Goal: Information Seeking & Learning: Check status

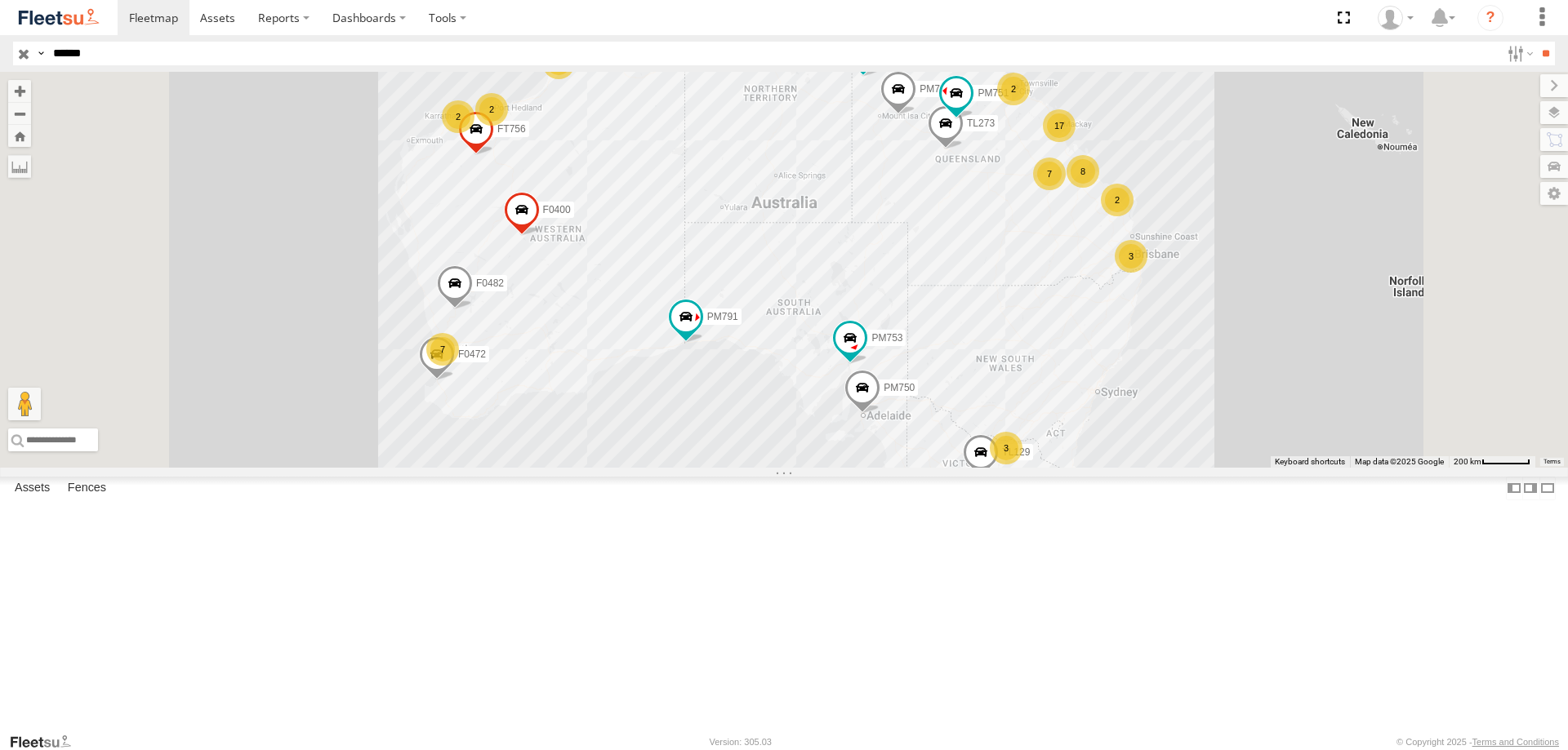
type input "******"
click at [1536, 42] on input "**" at bounding box center [1546, 53] width 19 height 23
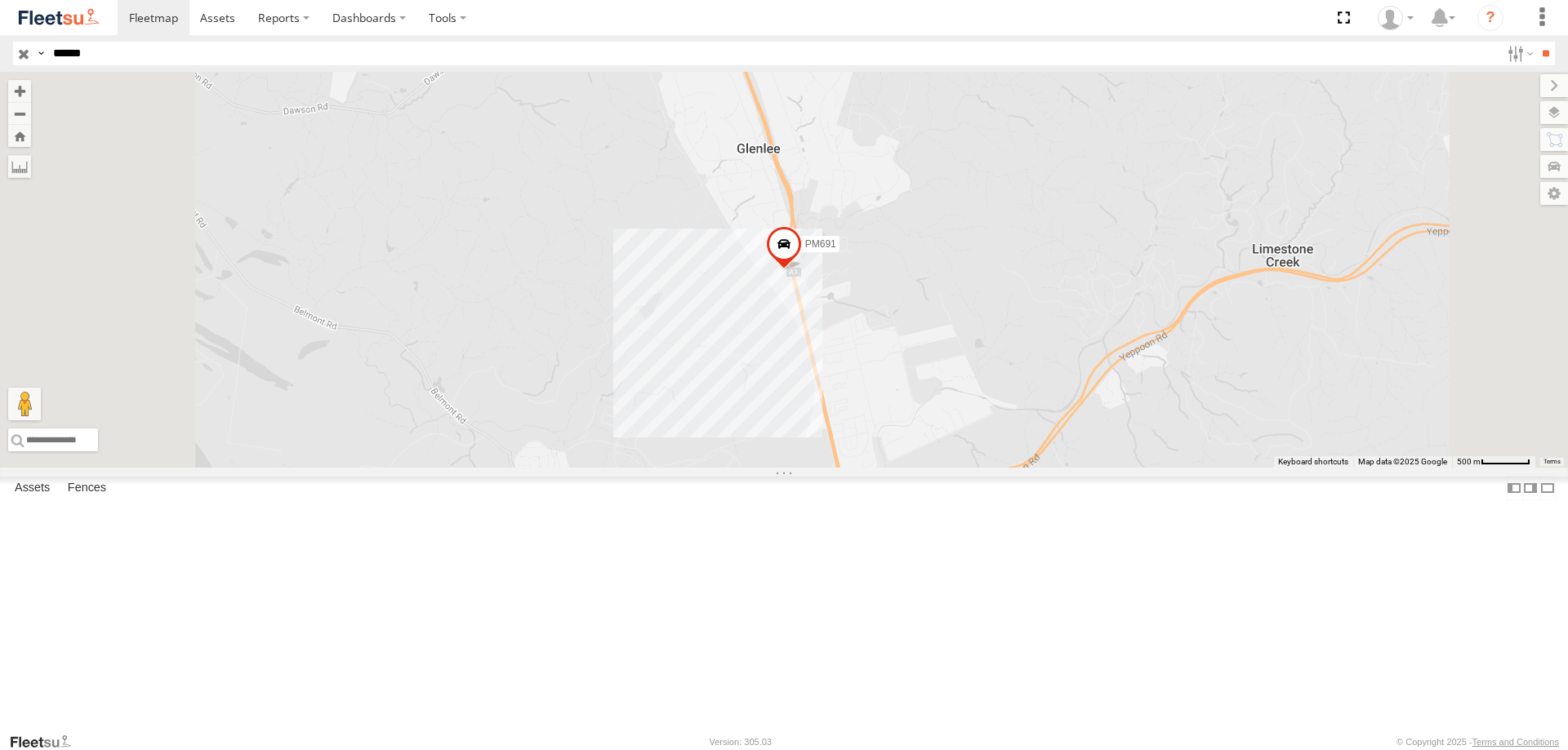
click at [0, 0] on div "PM691" at bounding box center [0, 0] width 0 height 0
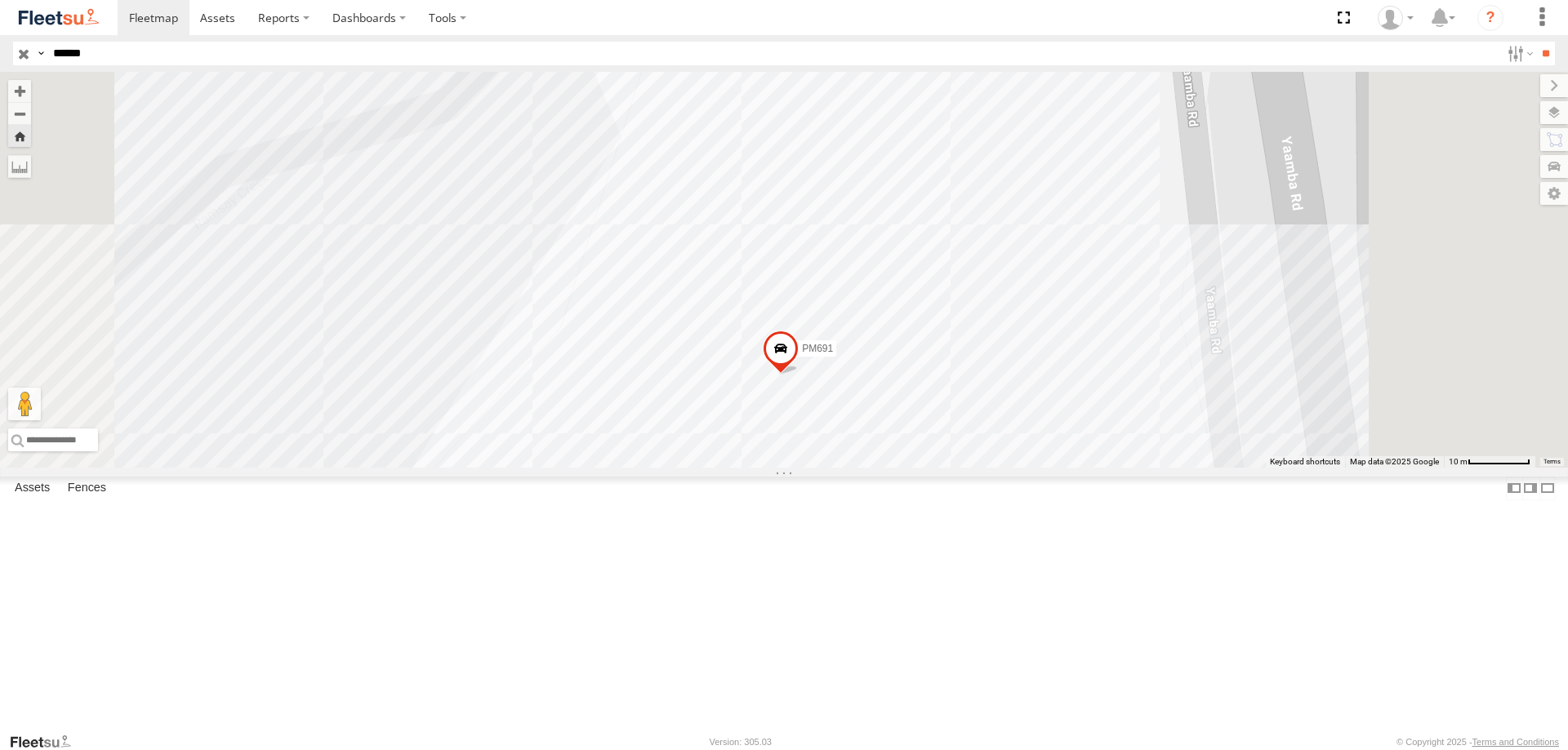
click at [798, 375] on span at bounding box center [781, 352] width 36 height 44
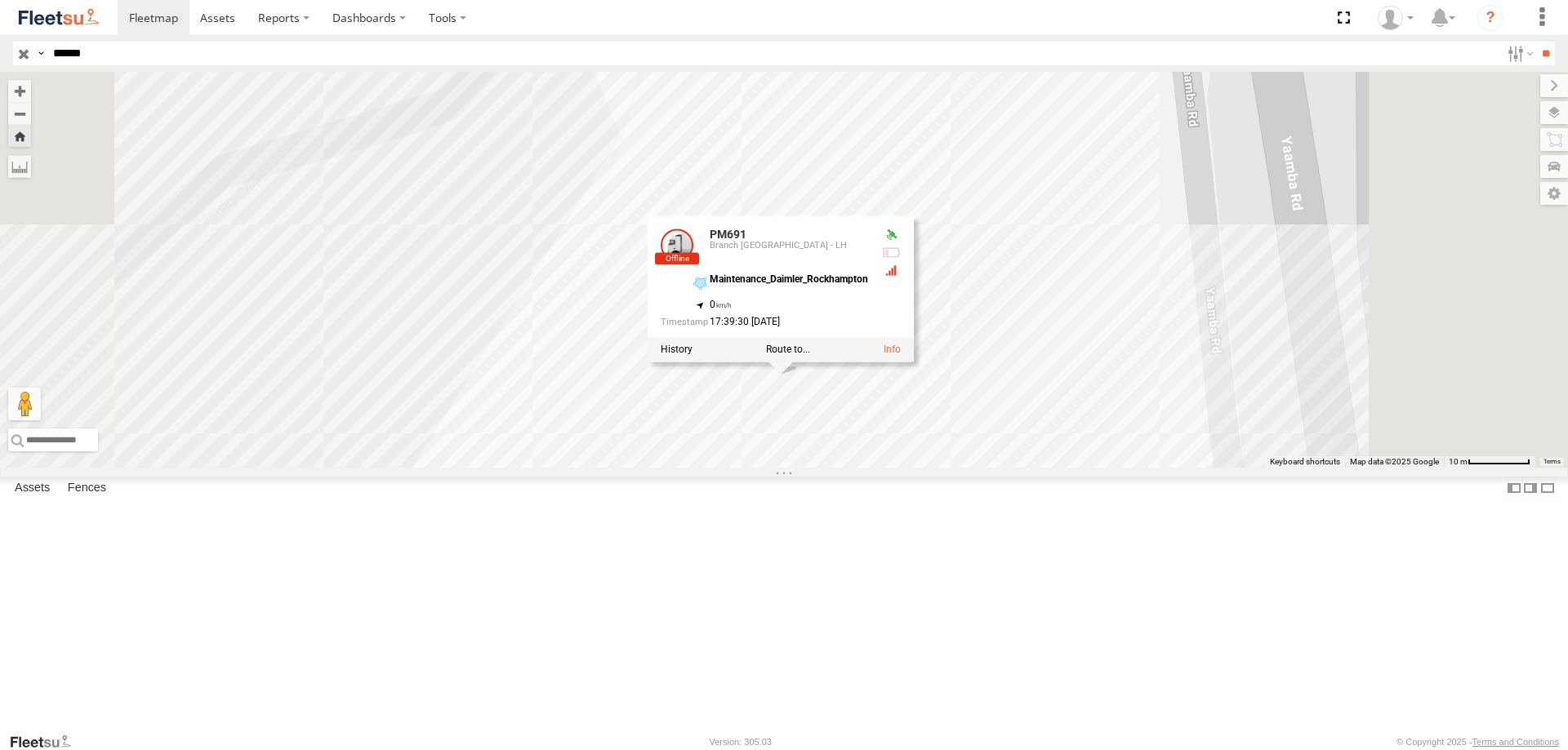
click at [1081, 468] on div "PM691 PM691 Branch Rockhampton - LH Maintenance_Daimler_Rockhampton -23.28573 ,…" at bounding box center [784, 269] width 1568 height 396
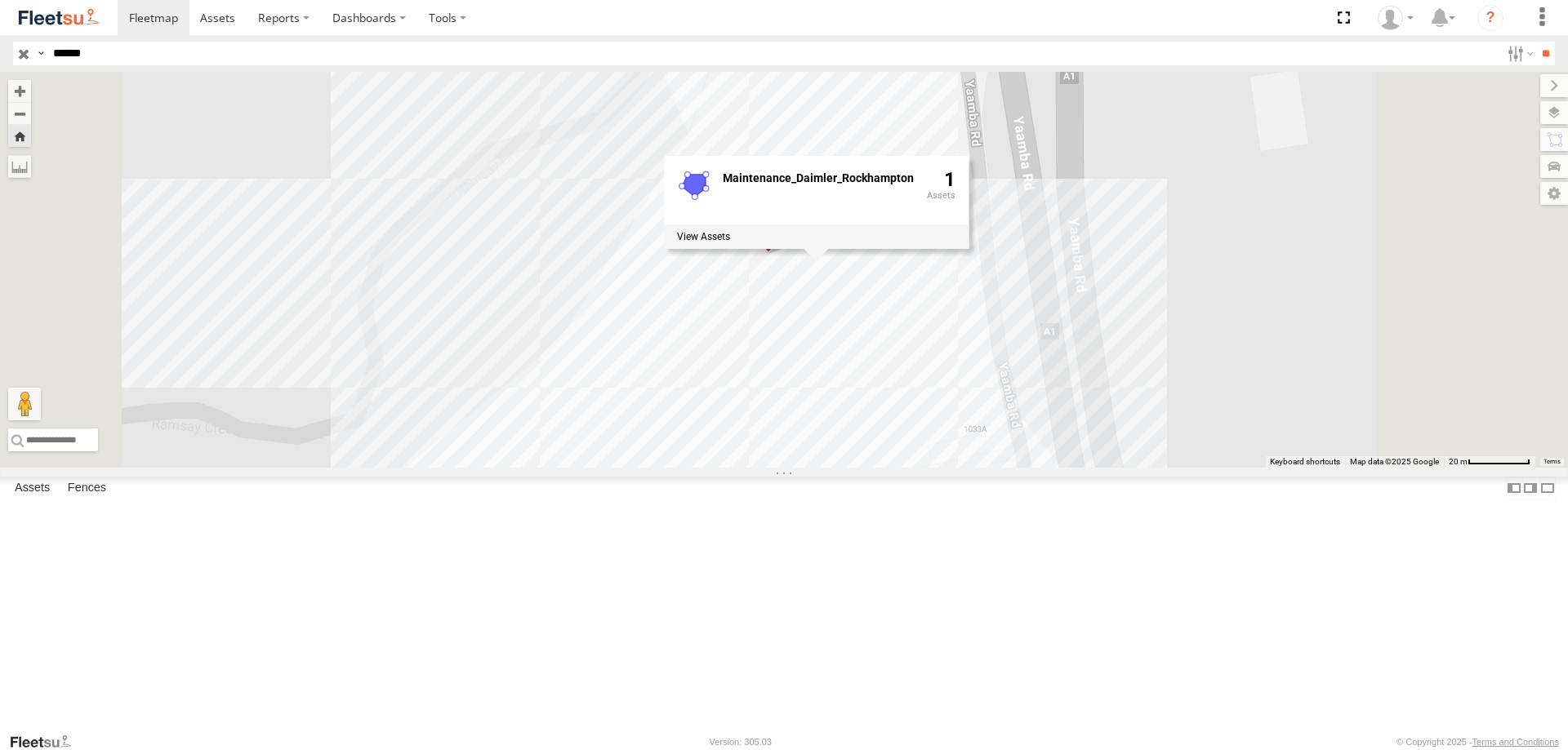
drag, startPoint x: 1055, startPoint y: 548, endPoint x: 1004, endPoint y: 428, distance: 130.4
click at [1004, 428] on div "PM691 Maintenance_Daimler_Rockhampton 1" at bounding box center [784, 269] width 1568 height 396
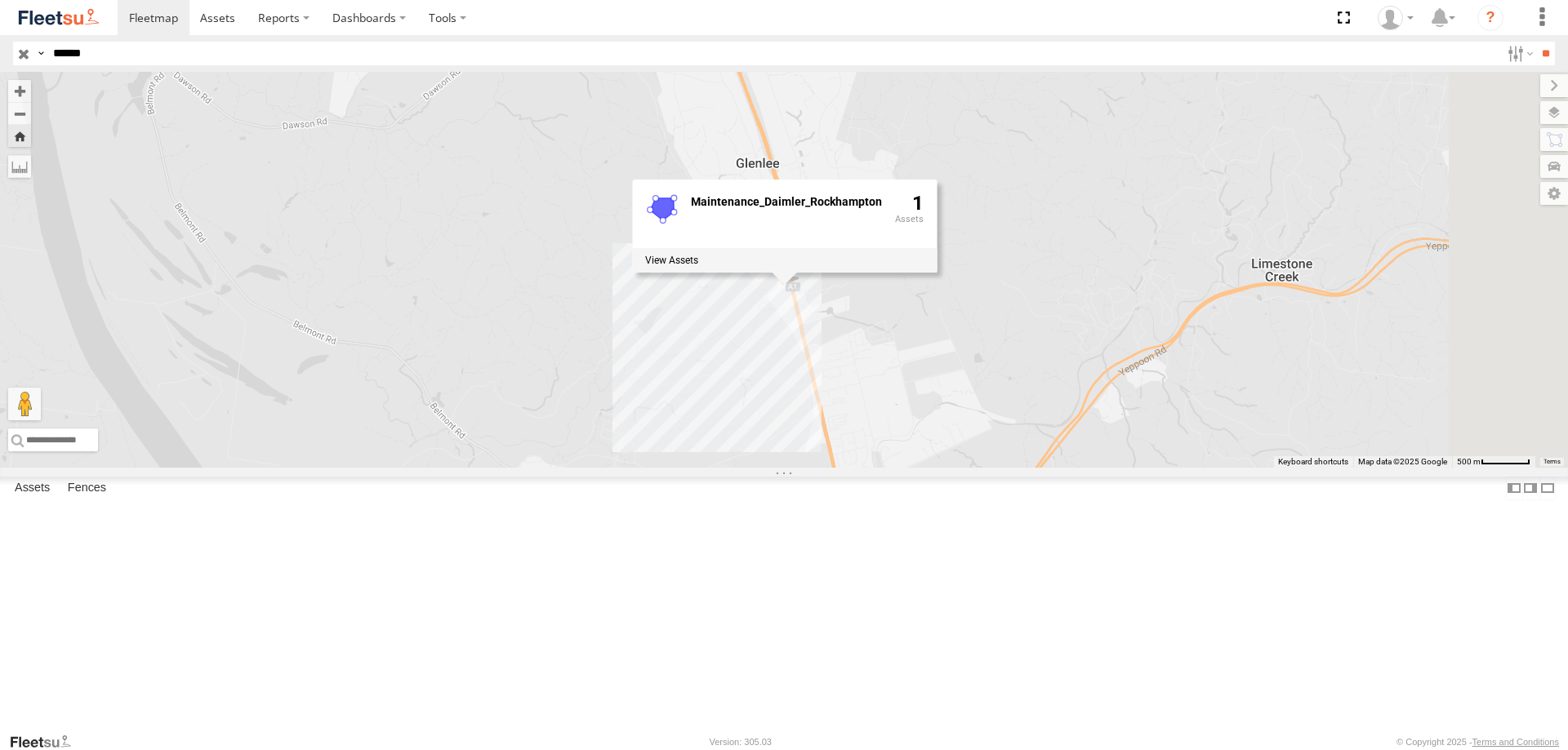
drag, startPoint x: 1016, startPoint y: 539, endPoint x: 988, endPoint y: 446, distance: 97.1
click at [988, 446] on div "PM691 Maintenance_Daimler_Rockhampton 1" at bounding box center [784, 269] width 1568 height 396
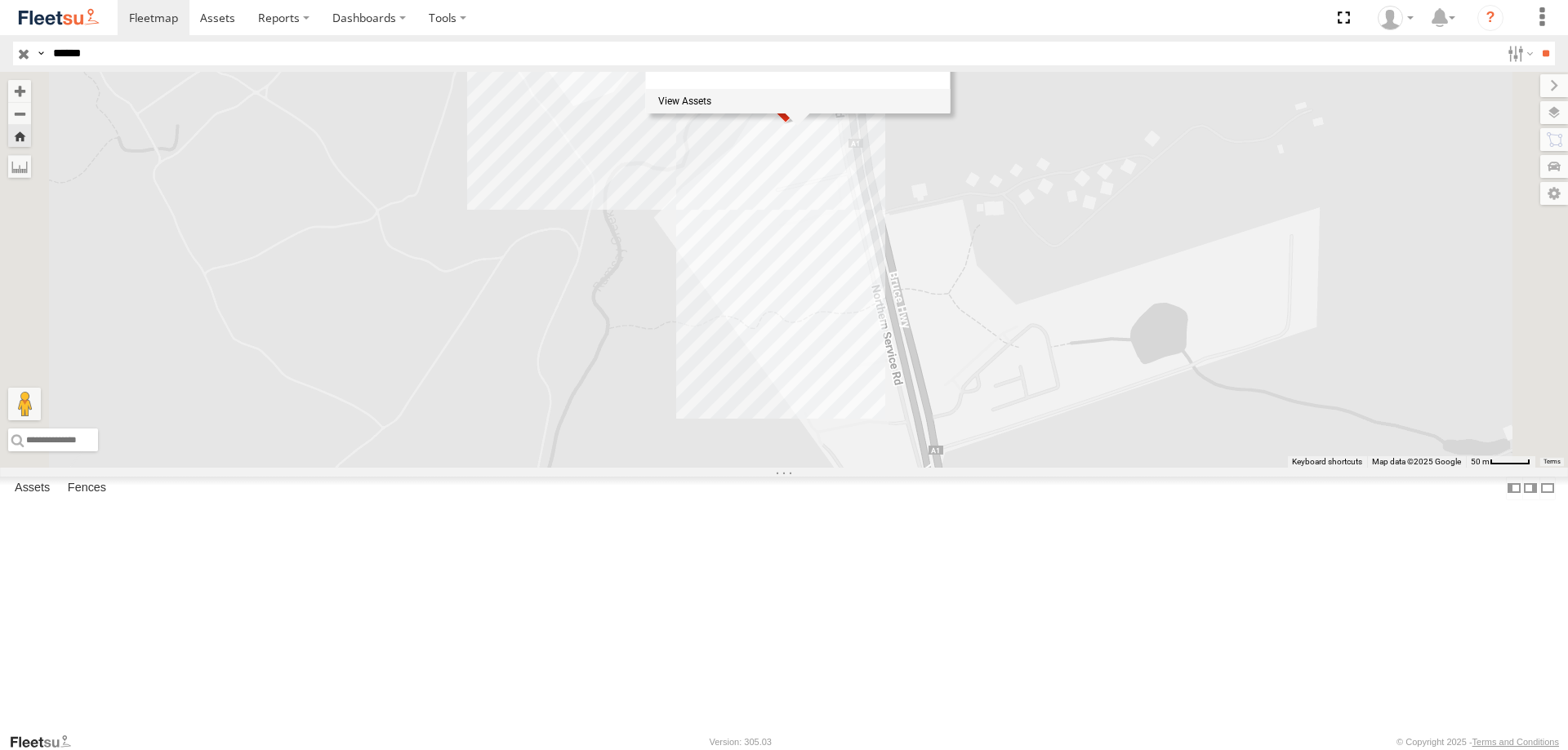
drag, startPoint x: 1034, startPoint y: 255, endPoint x: 1012, endPoint y: 445, distance: 191.3
click at [1012, 445] on div "PM691 Maintenance_Daimler_Rockhampton 1" at bounding box center [784, 269] width 1568 height 396
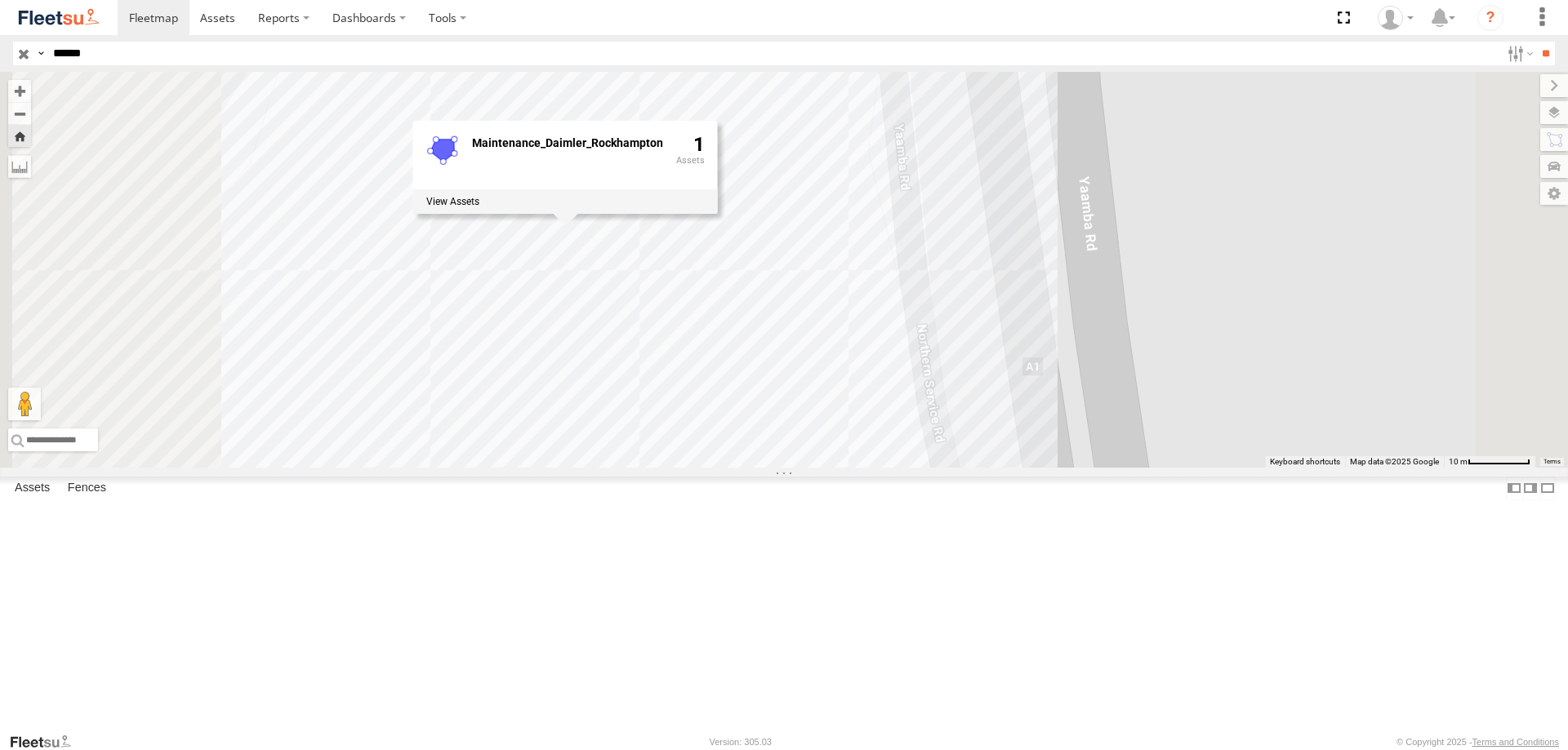
drag, startPoint x: 893, startPoint y: 240, endPoint x: 989, endPoint y: 538, distance: 313.1
click at [989, 468] on div "PM691 Maintenance_Daimler_Rockhampton 1" at bounding box center [784, 269] width 1568 height 396
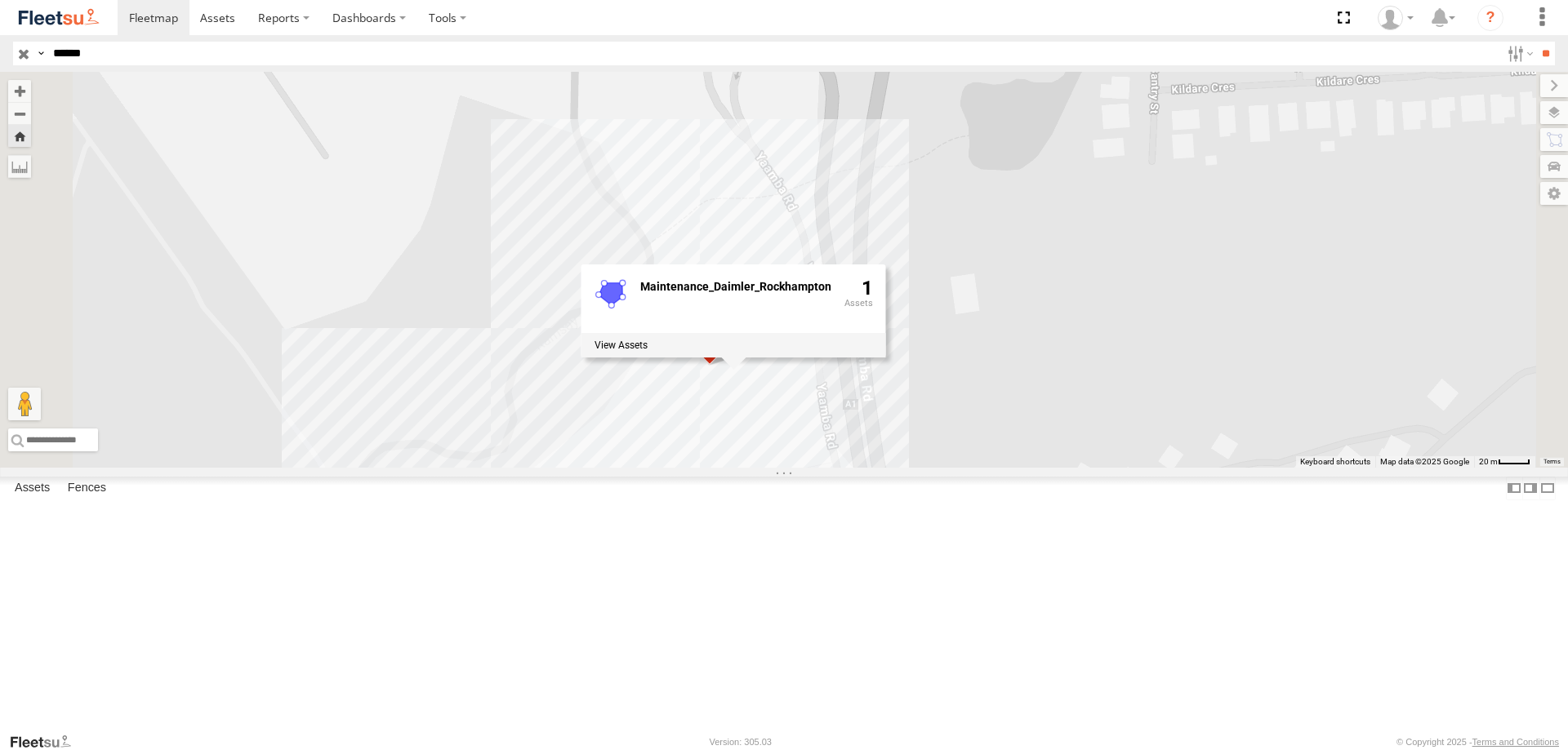
click at [899, 468] on div "PM691 Maintenance_Daimler_Rockhampton 1" at bounding box center [784, 269] width 1568 height 396
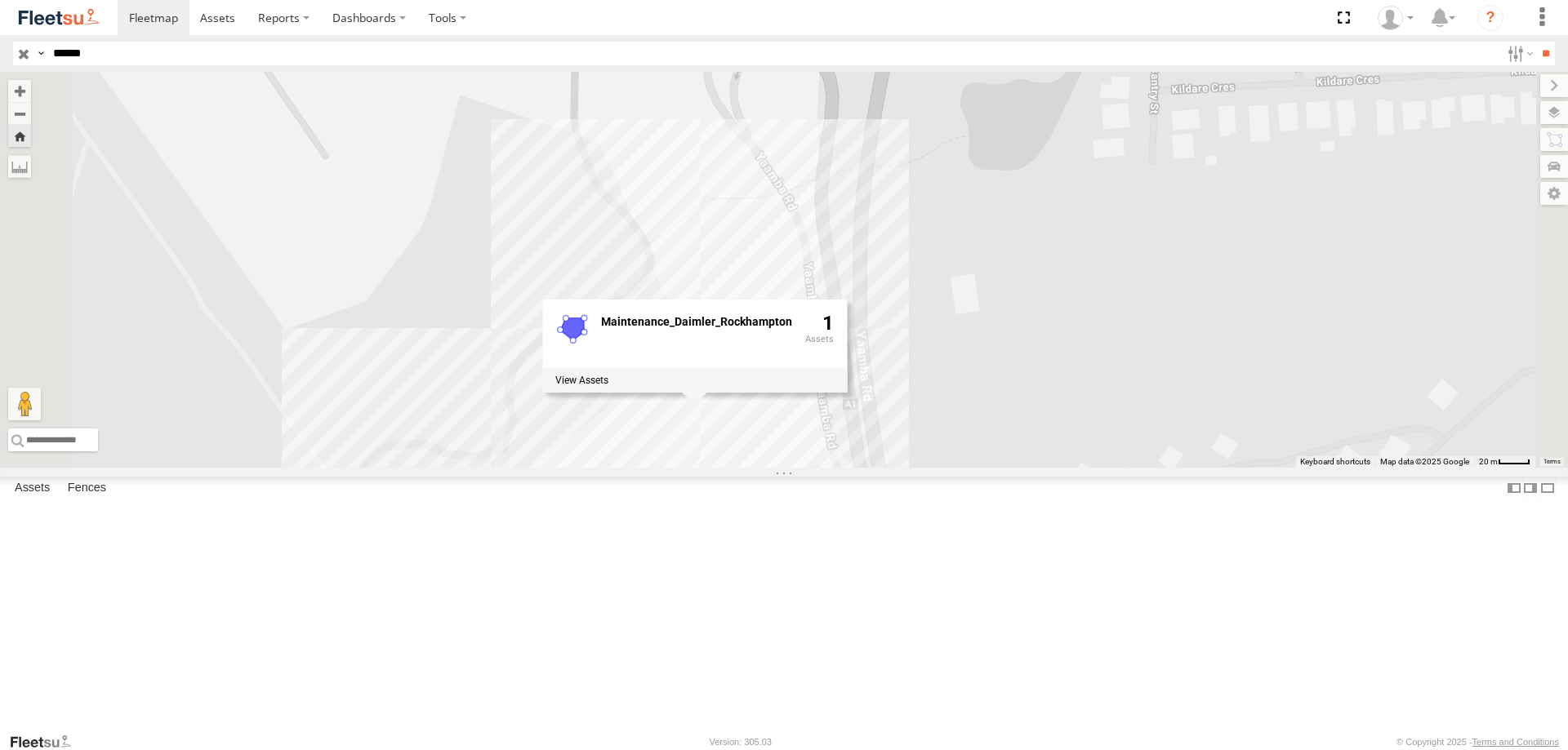
click at [770, 468] on div "PM691 Maintenance_Daimler_Rockhampton 1" at bounding box center [784, 269] width 1568 height 396
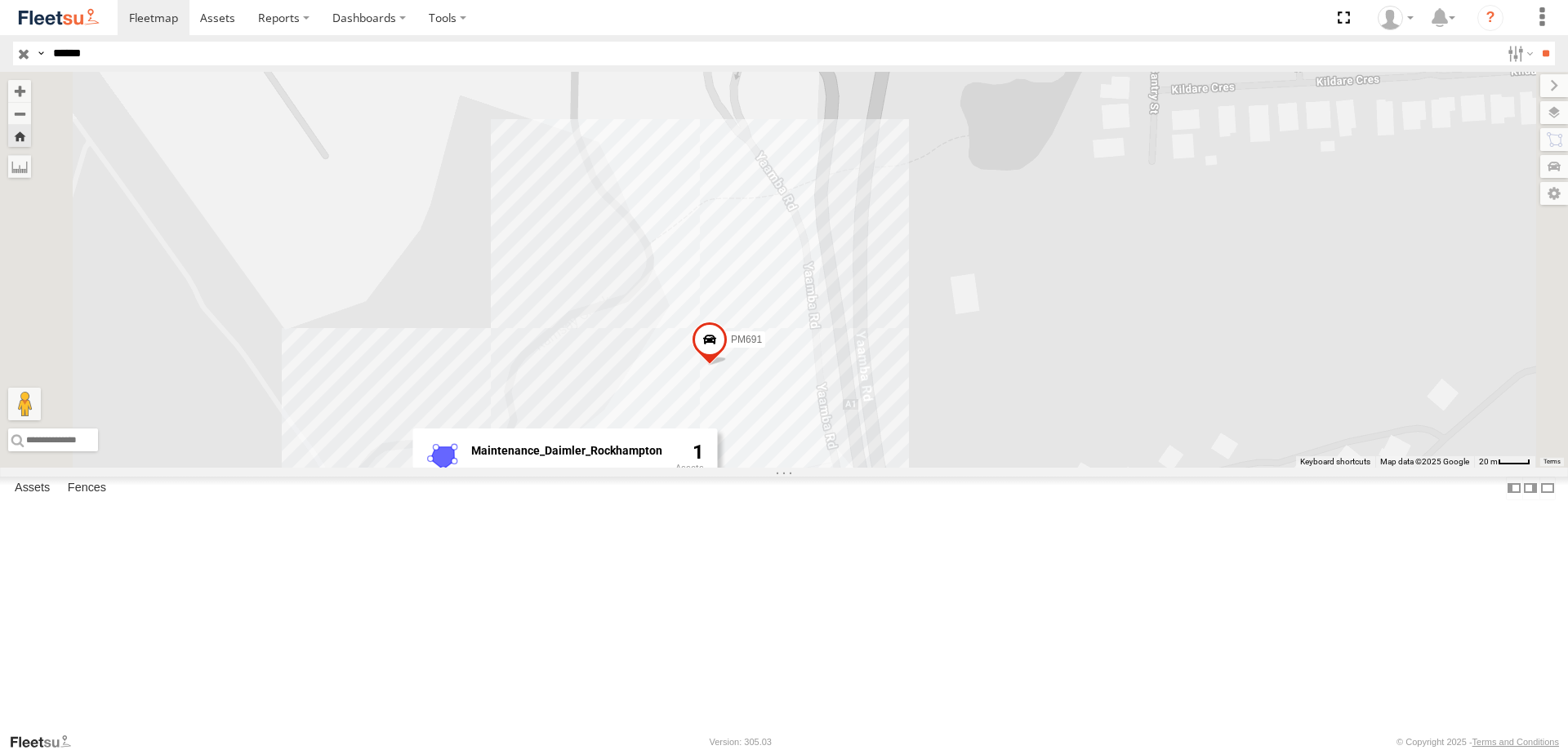
click at [0, 0] on span at bounding box center [0, 0] width 0 height 0
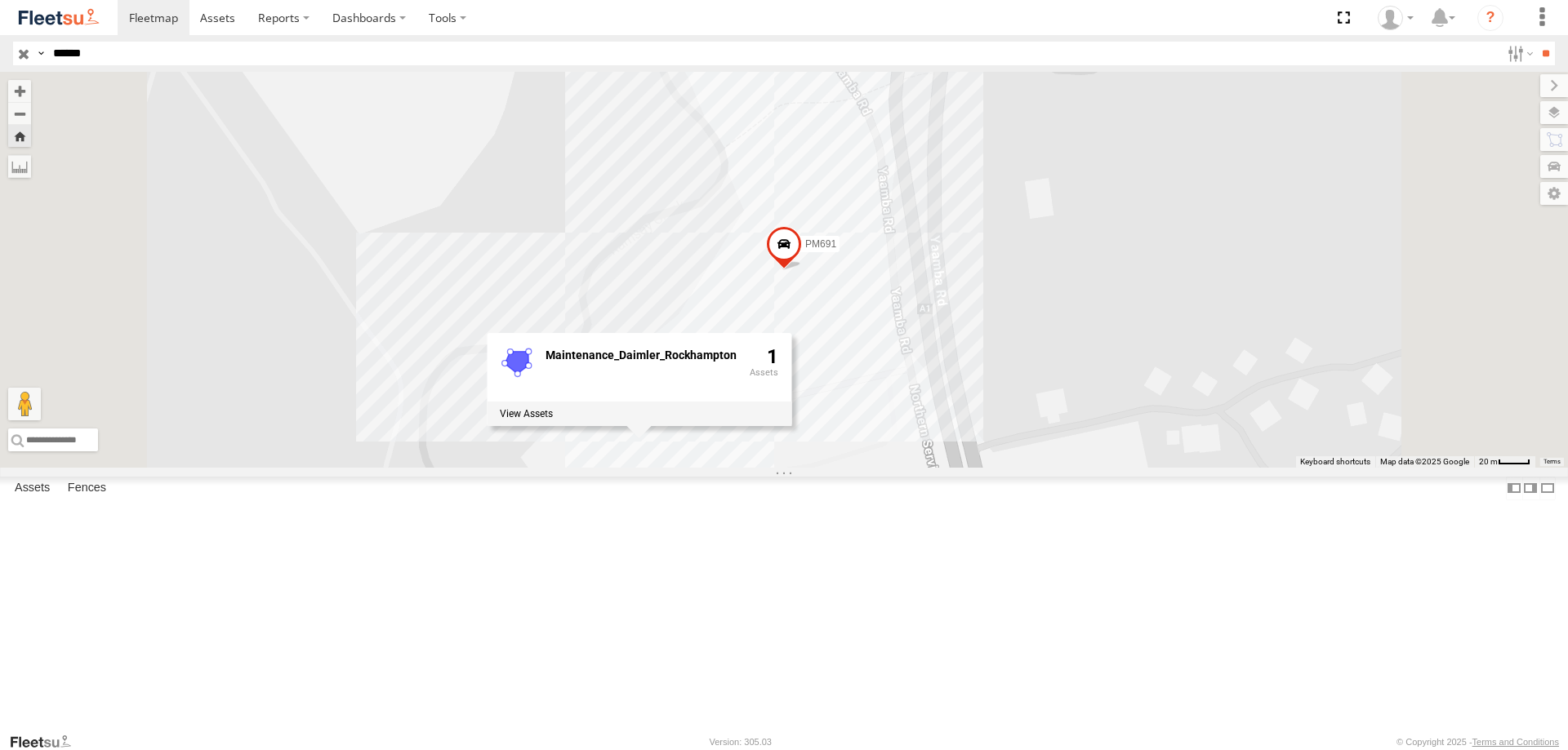
click at [1058, 468] on div "PM691 Maintenance_Daimler_Rockhampton 1" at bounding box center [784, 269] width 1568 height 396
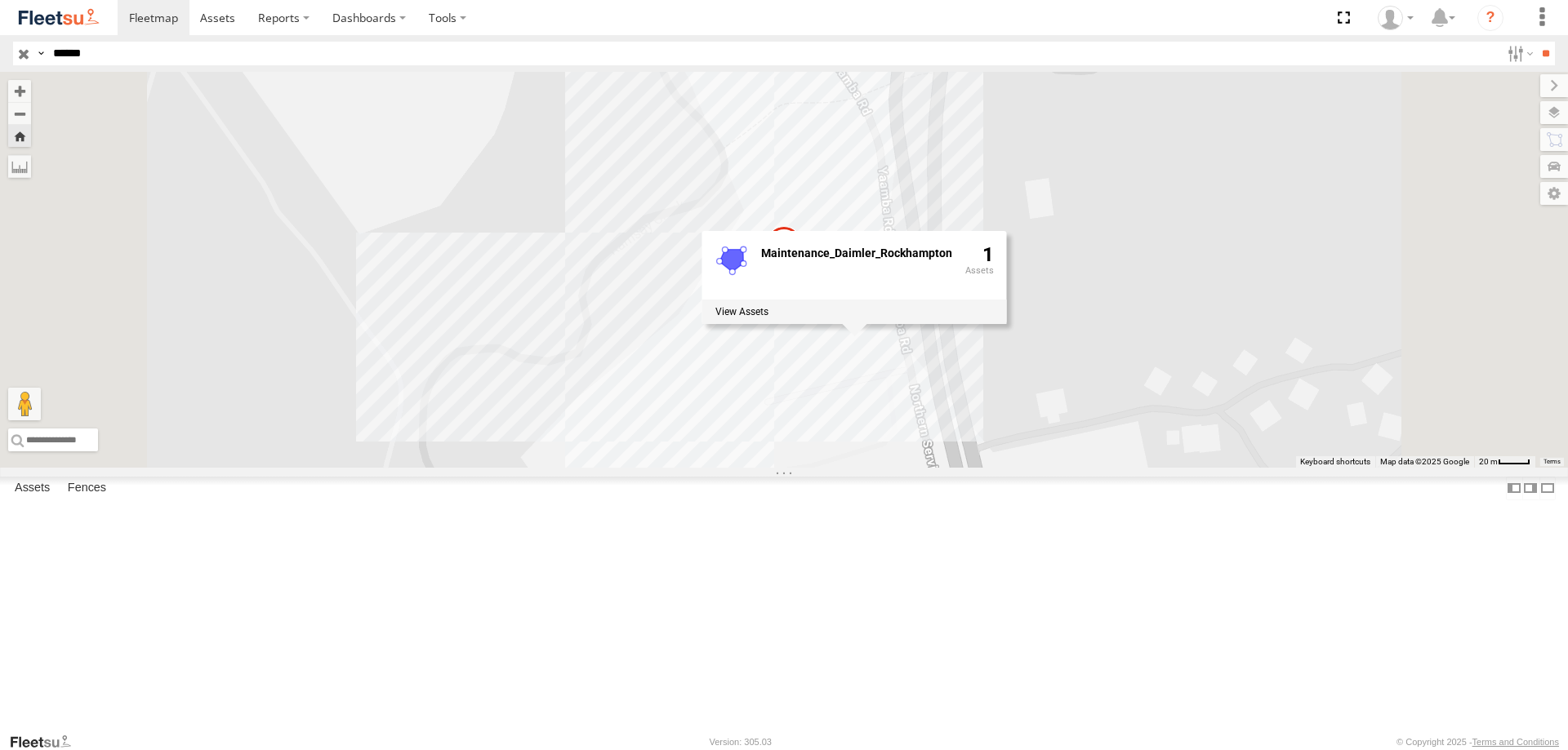
click at [929, 468] on div "PM691 Maintenance_Daimler_Rockhampton 1" at bounding box center [784, 269] width 1568 height 396
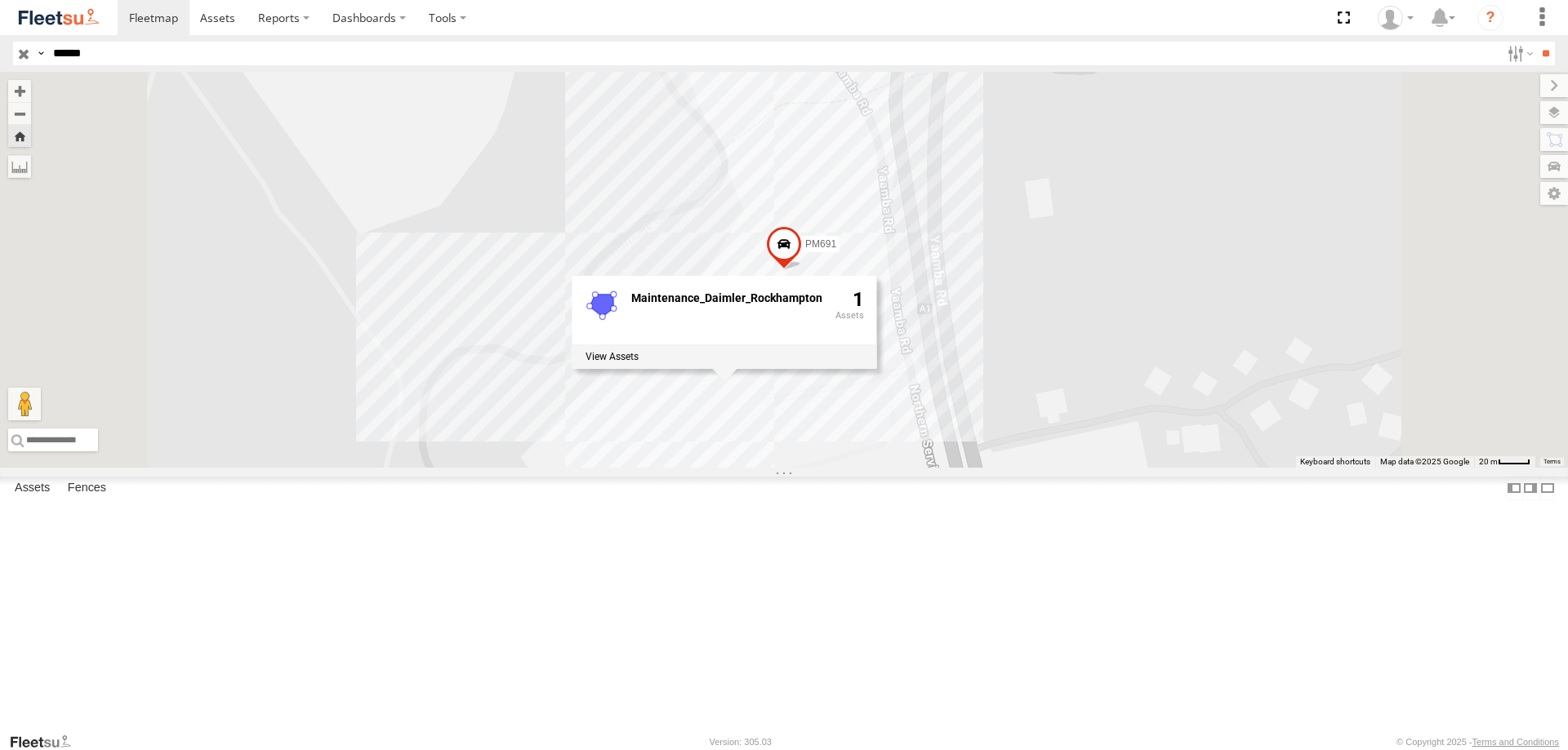
click at [824, 468] on div "PM691 Maintenance_Daimler_Rockhampton 1" at bounding box center [784, 269] width 1568 height 396
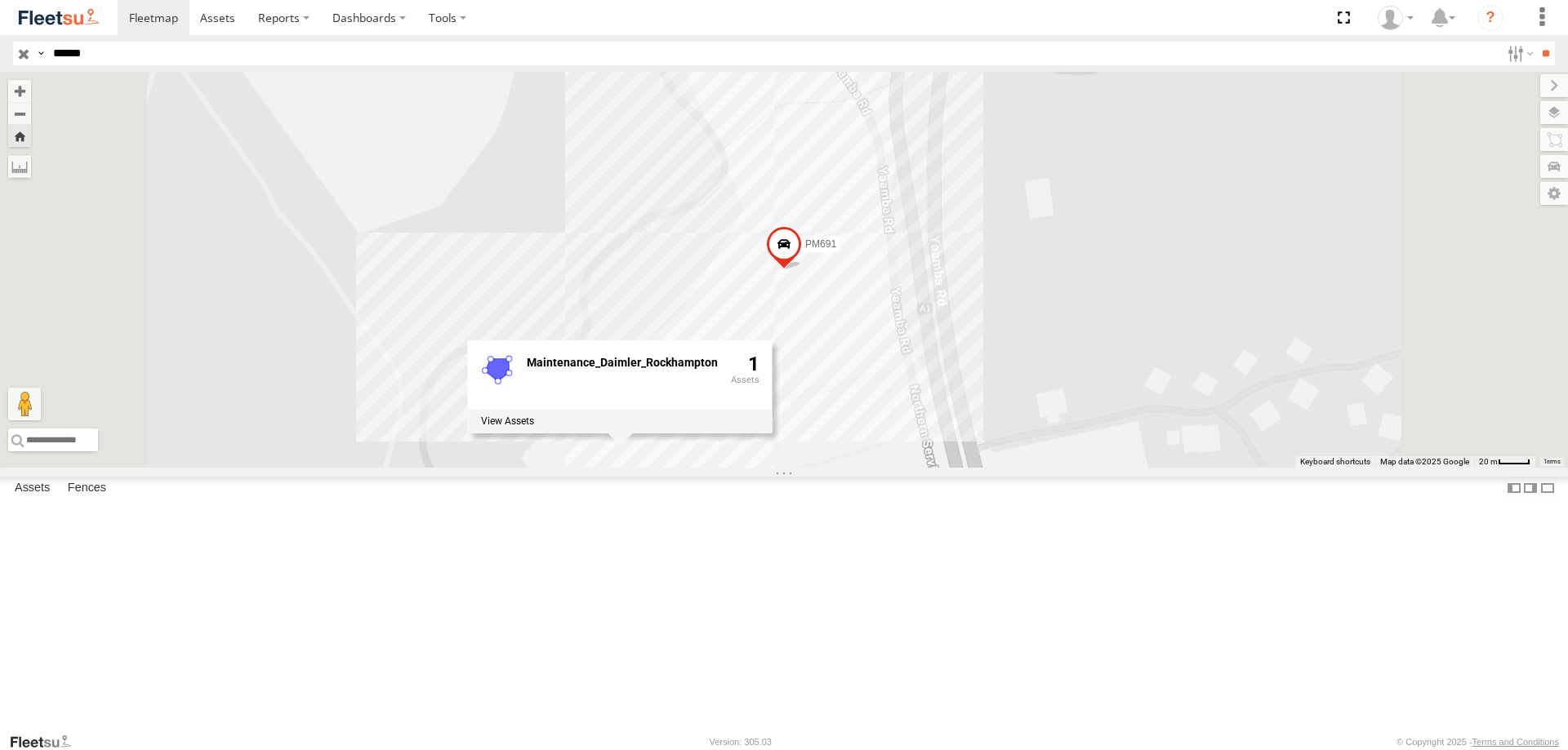
click at [0, 0] on span at bounding box center [0, 0] width 0 height 0
click at [1036, 442] on div "PM691 Maintenance_Daimler_Rockhampton 1" at bounding box center [784, 269] width 1568 height 396
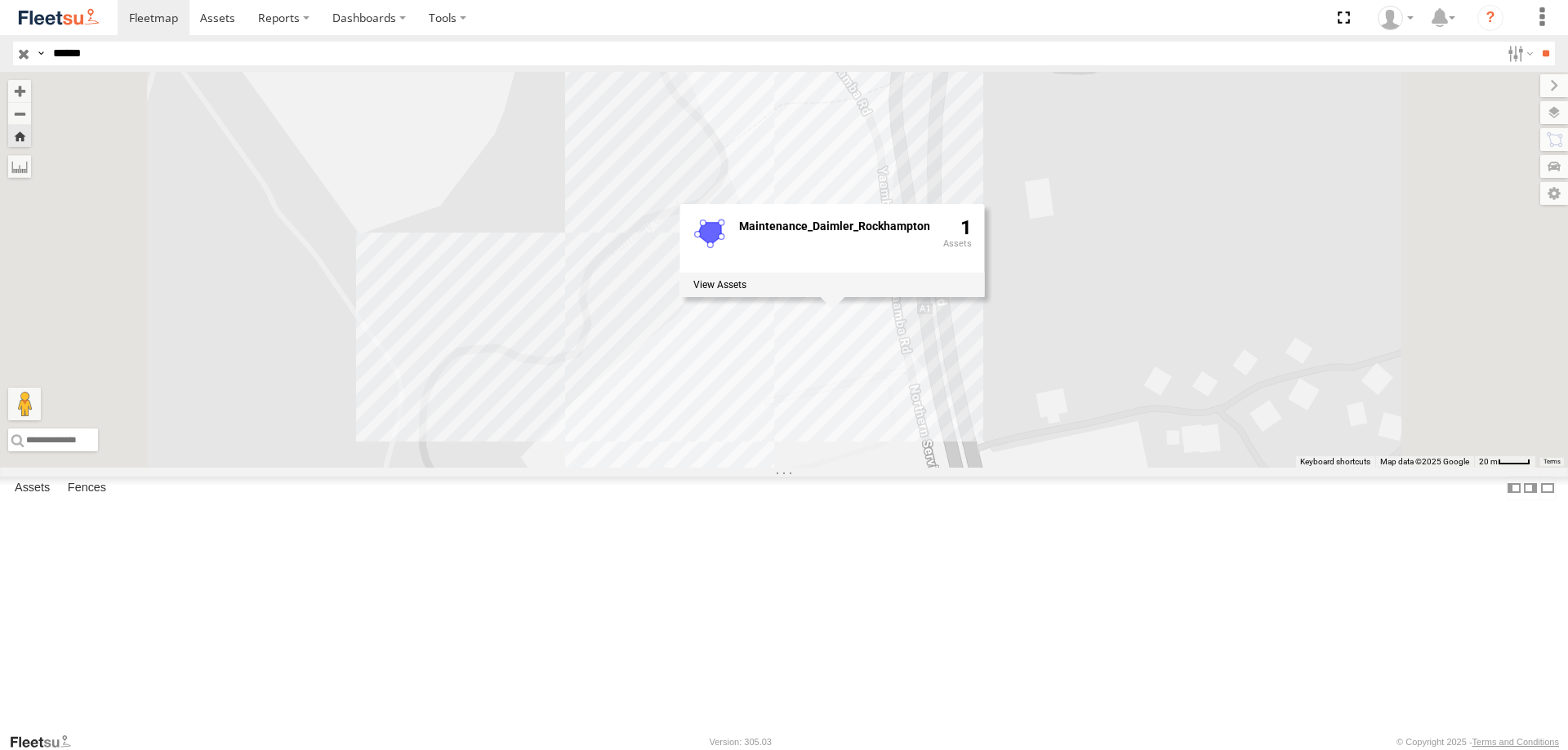
click at [909, 468] on div "PM691 Maintenance_Daimler_Rockhampton 1" at bounding box center [784, 269] width 1568 height 396
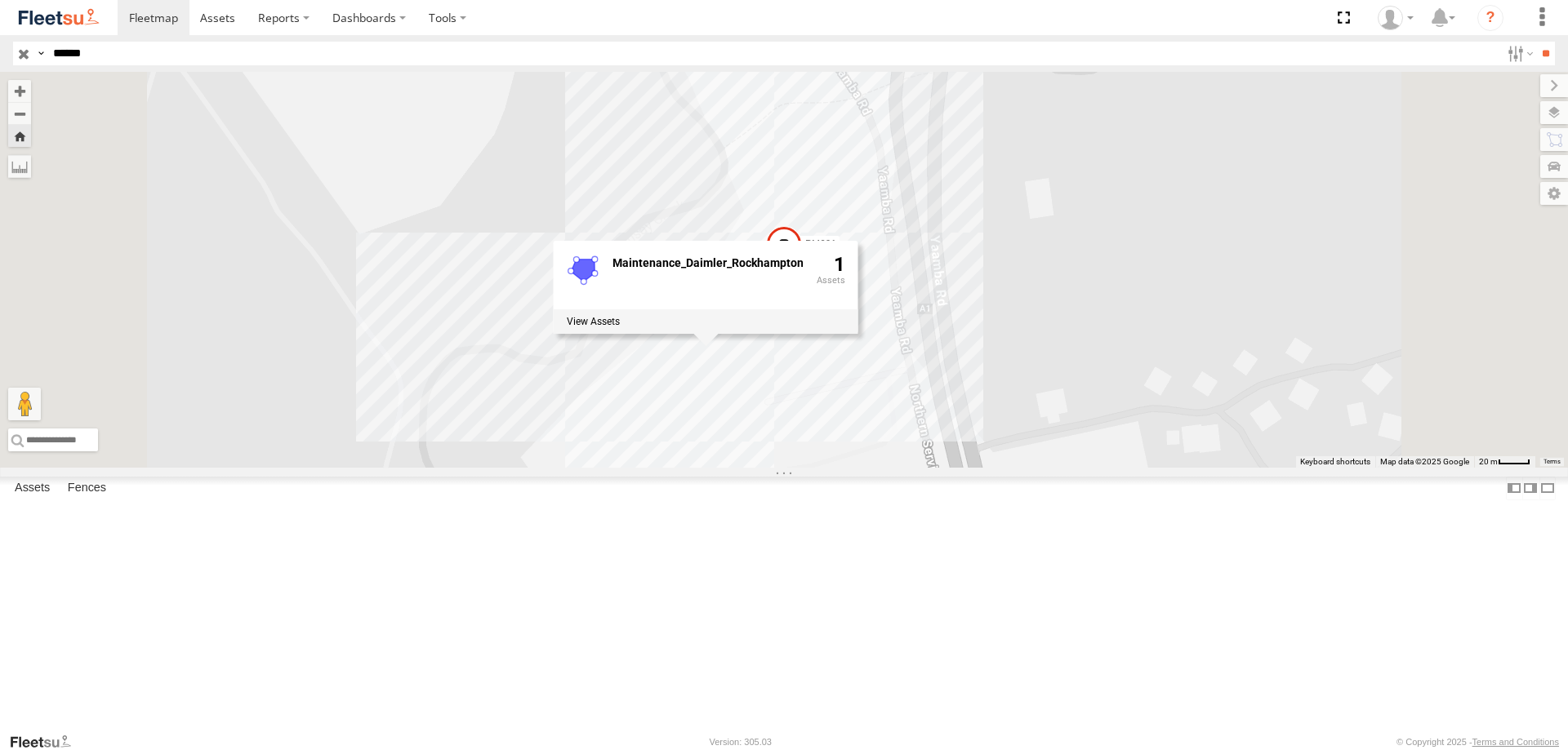
click at [880, 468] on div "PM691 Maintenance_Daimler_Rockhampton 1" at bounding box center [784, 269] width 1568 height 396
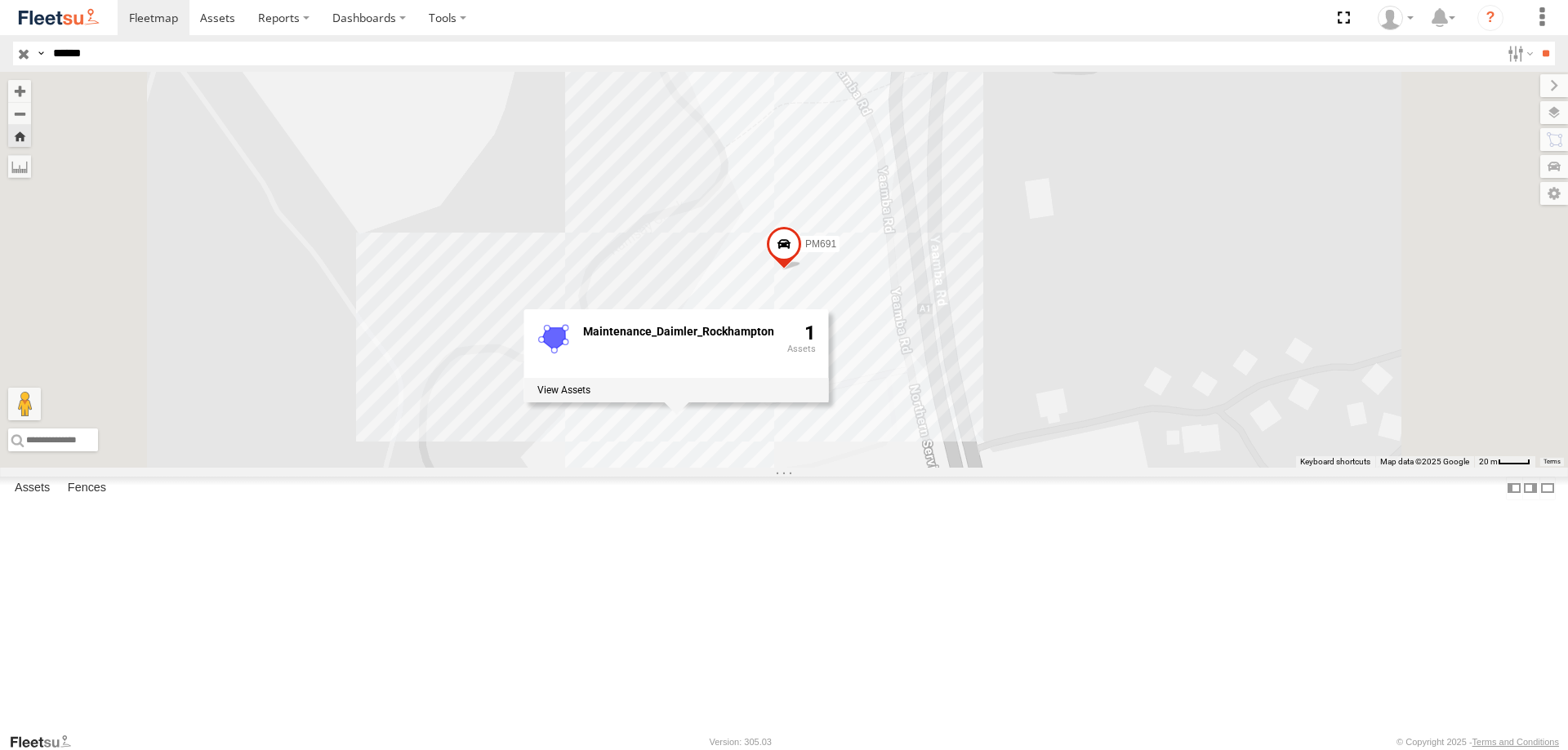
click at [1043, 323] on div "PM691 Maintenance_Daimler_Rockhampton 1" at bounding box center [784, 269] width 1568 height 396
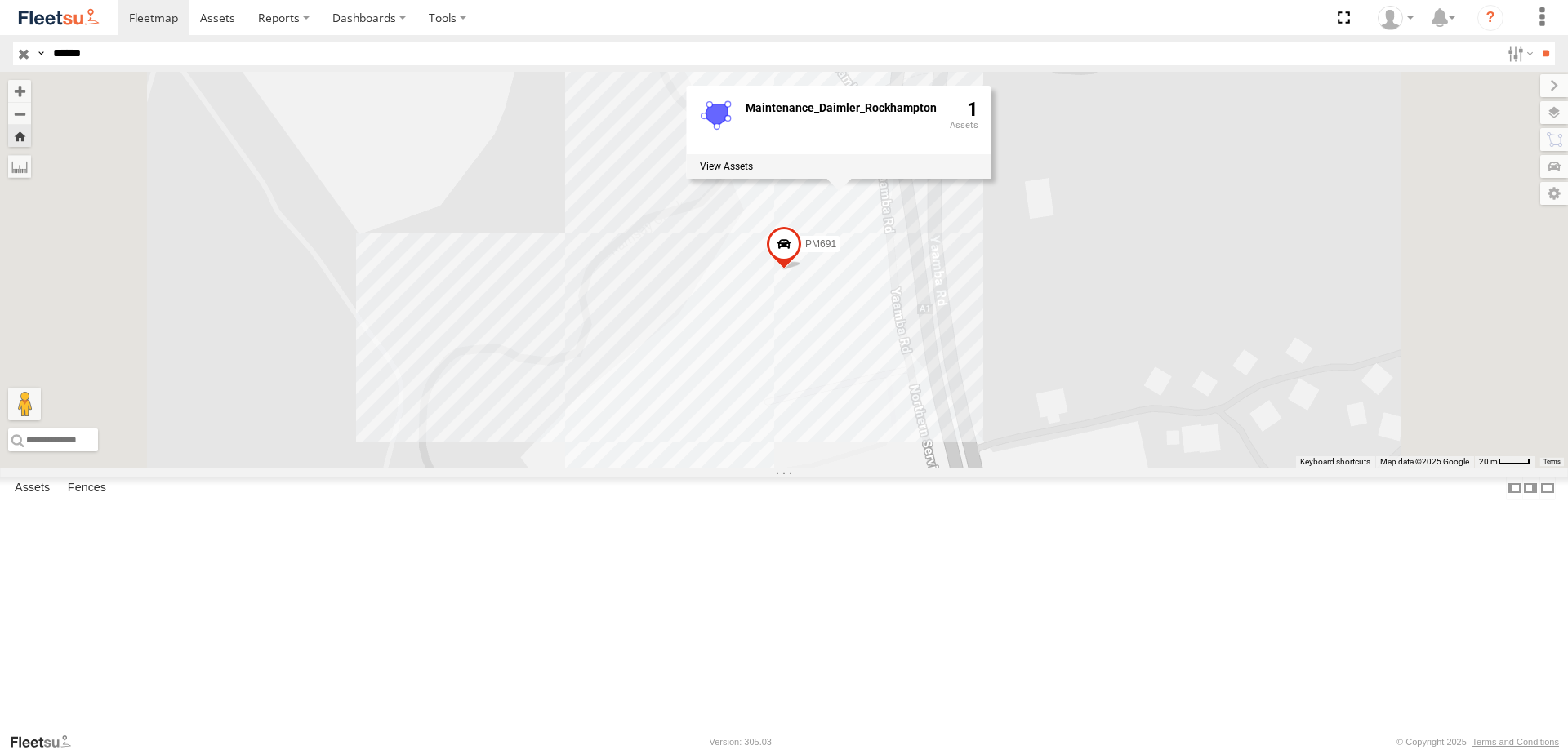
click at [991, 179] on div "Maintenance_Daimler_Rockhampton 1" at bounding box center [839, 132] width 305 height 93
click at [825, 468] on div "PM691 Maintenance_Daimler_Rockhampton 1" at bounding box center [784, 269] width 1568 height 396
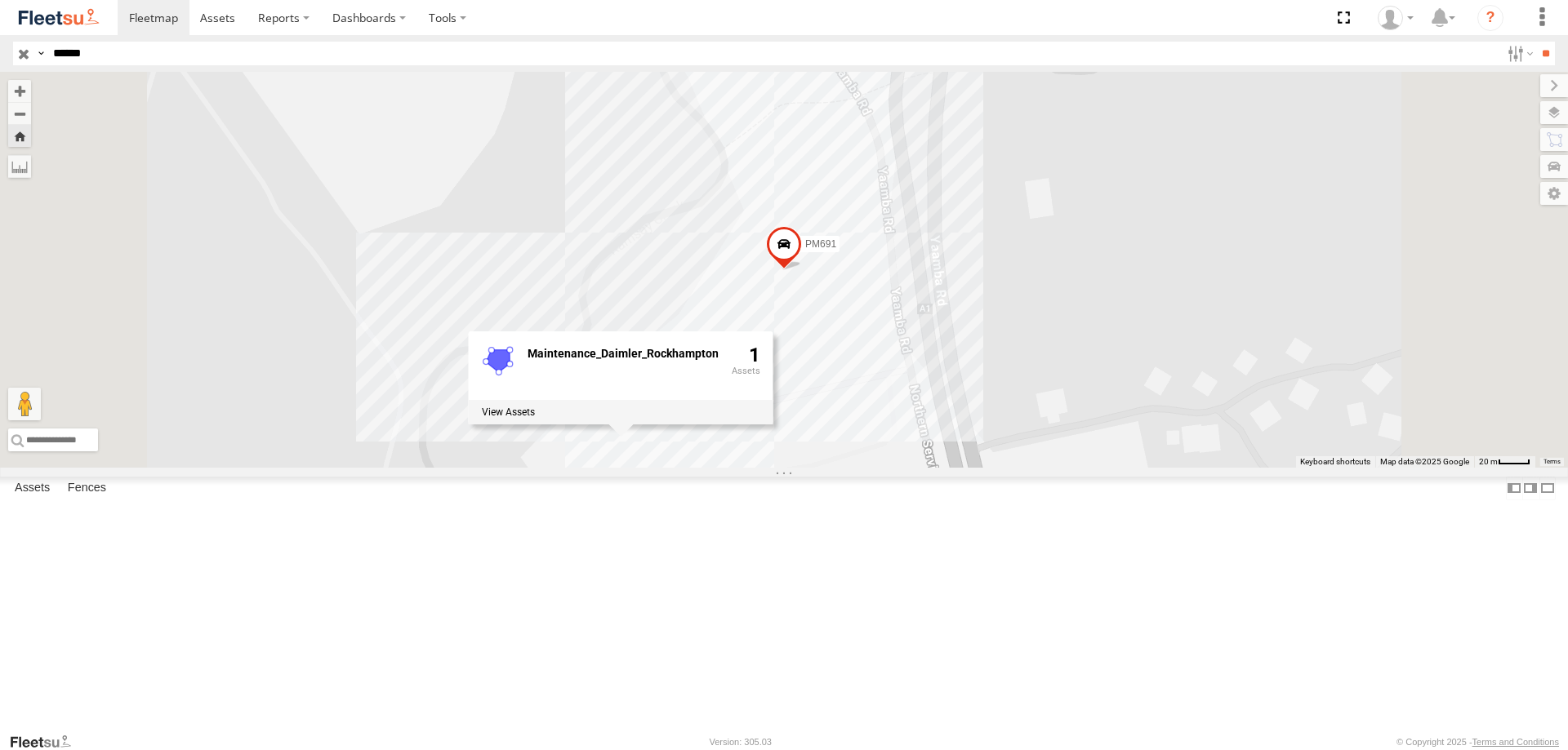
click at [802, 270] on span at bounding box center [784, 248] width 36 height 44
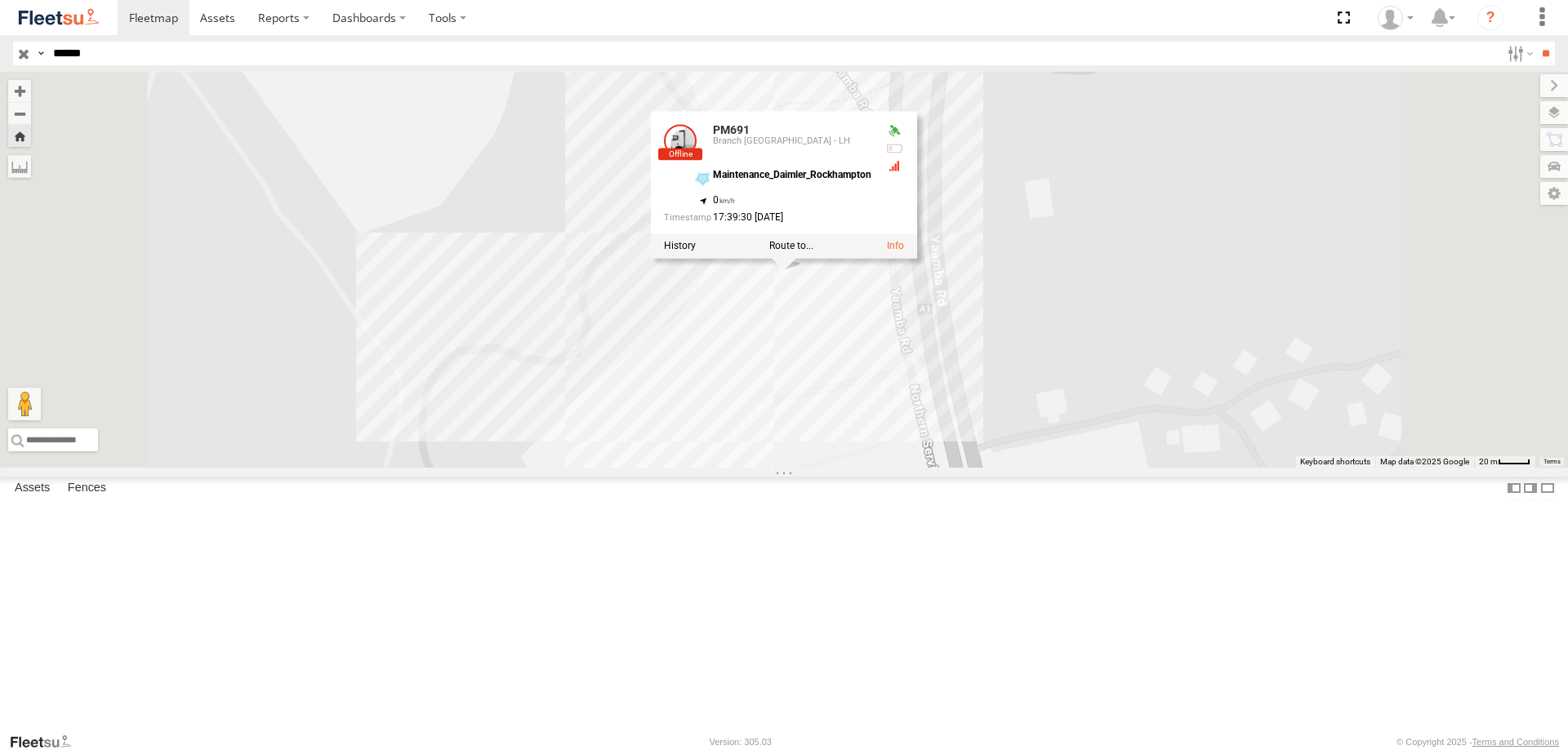
click at [0, 0] on div "PM691 Branch Rockhampton - LH Maintenance_Daimler_Rockhampton Centurion Transpo…" at bounding box center [0, 0] width 0 height 0
click at [0, 0] on span at bounding box center [0, 0] width 0 height 0
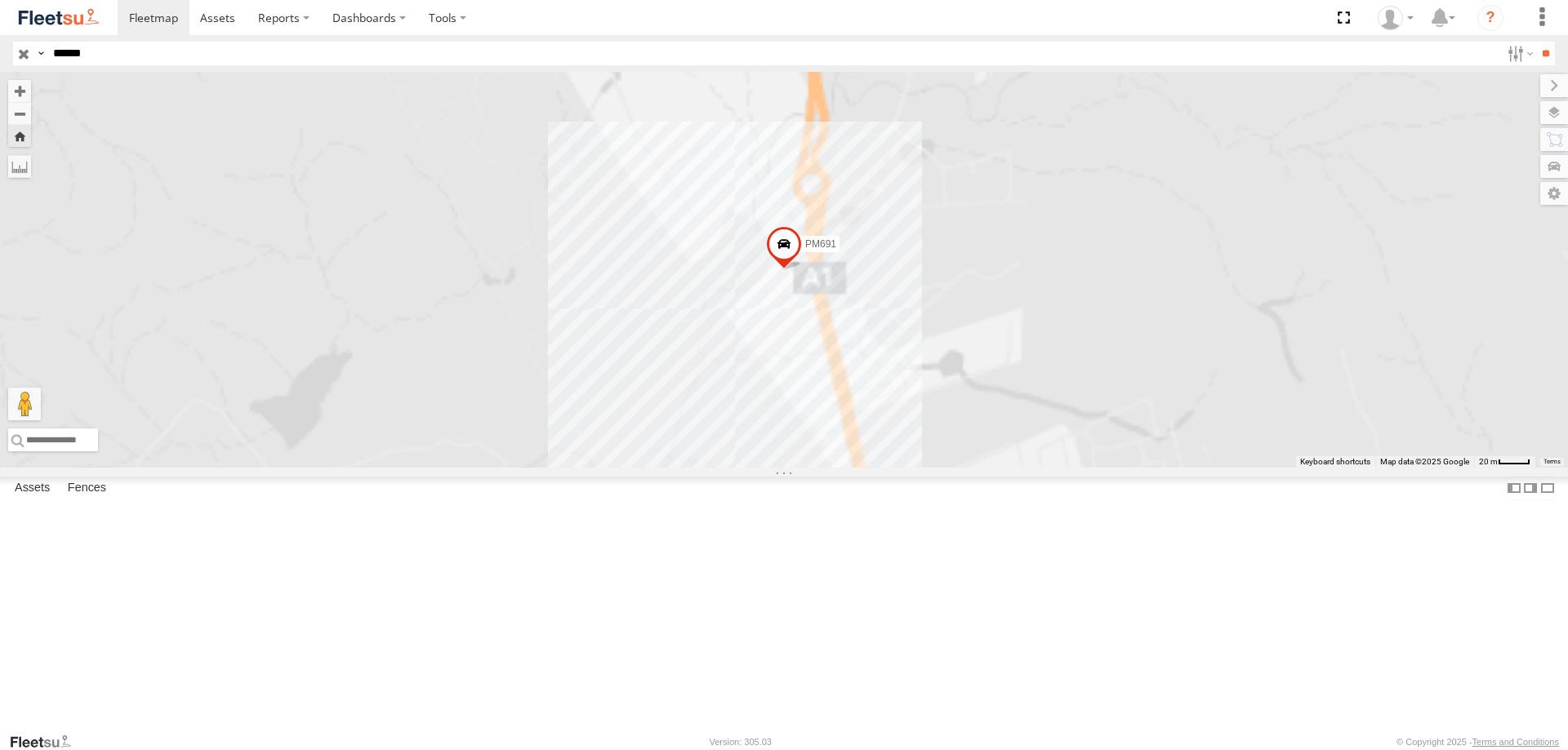
click at [0, 0] on span at bounding box center [0, 0] width 0 height 0
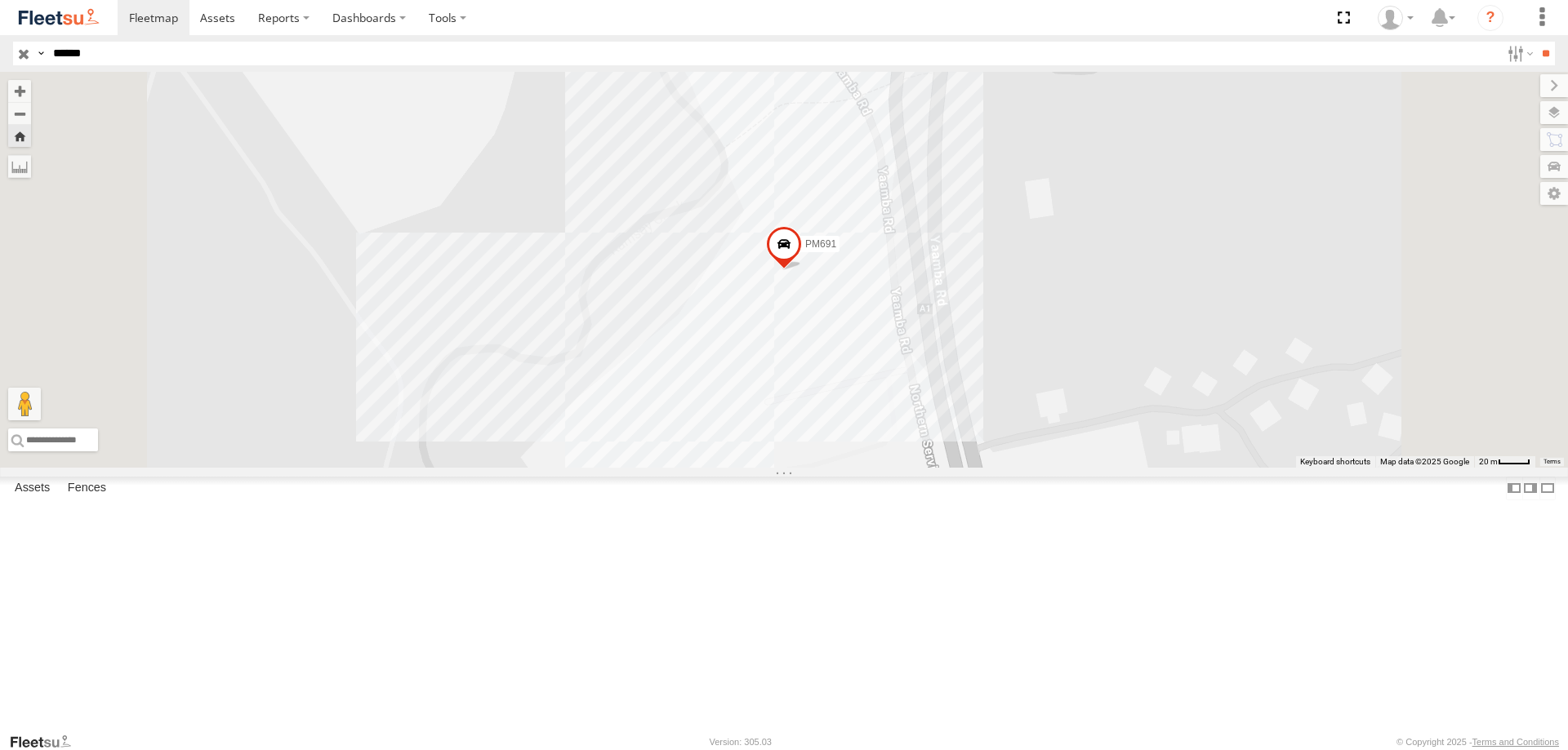
click at [0, 0] on span at bounding box center [0, 0] width 0 height 0
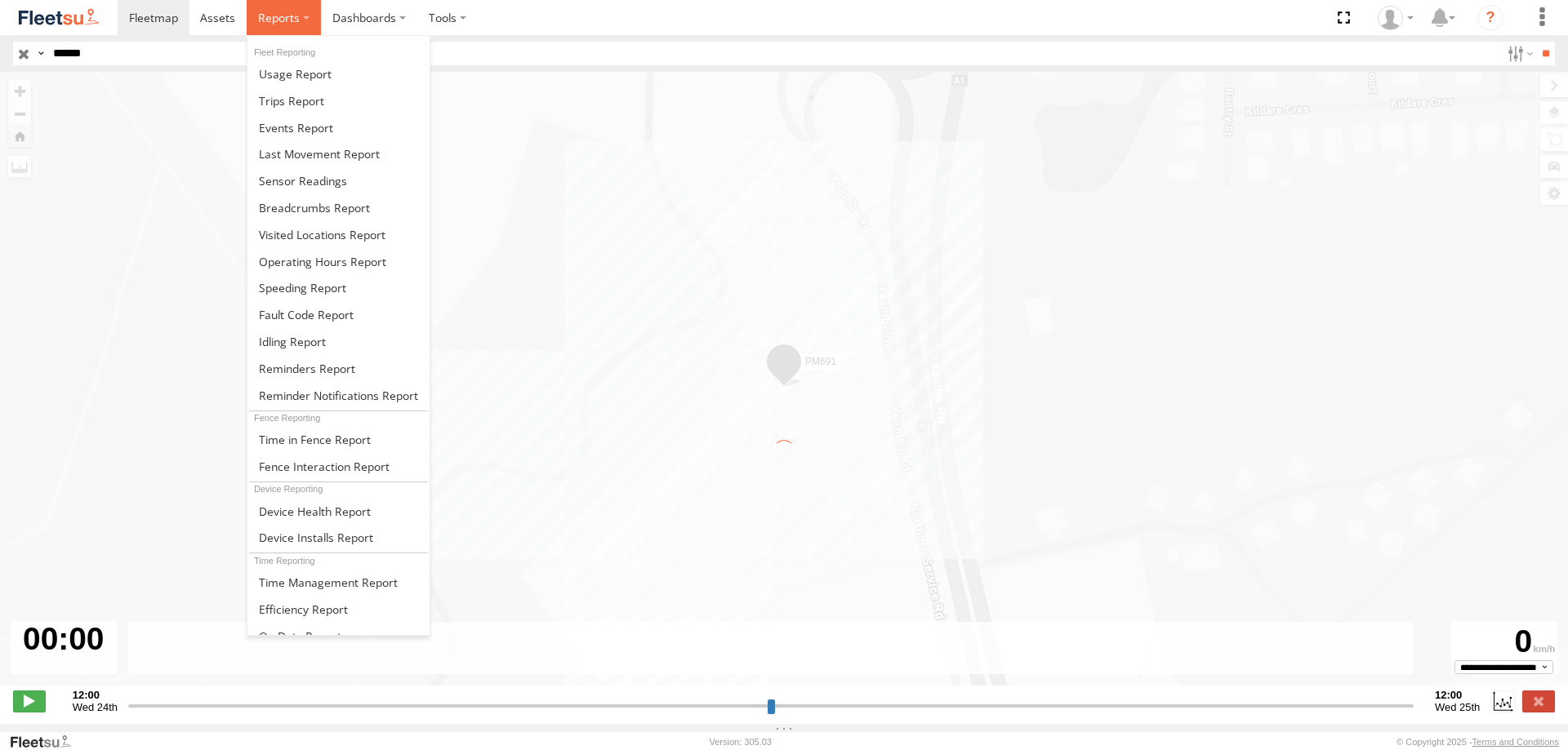
click at [296, 27] on label at bounding box center [284, 18] width 75 height 35
type input "**********"
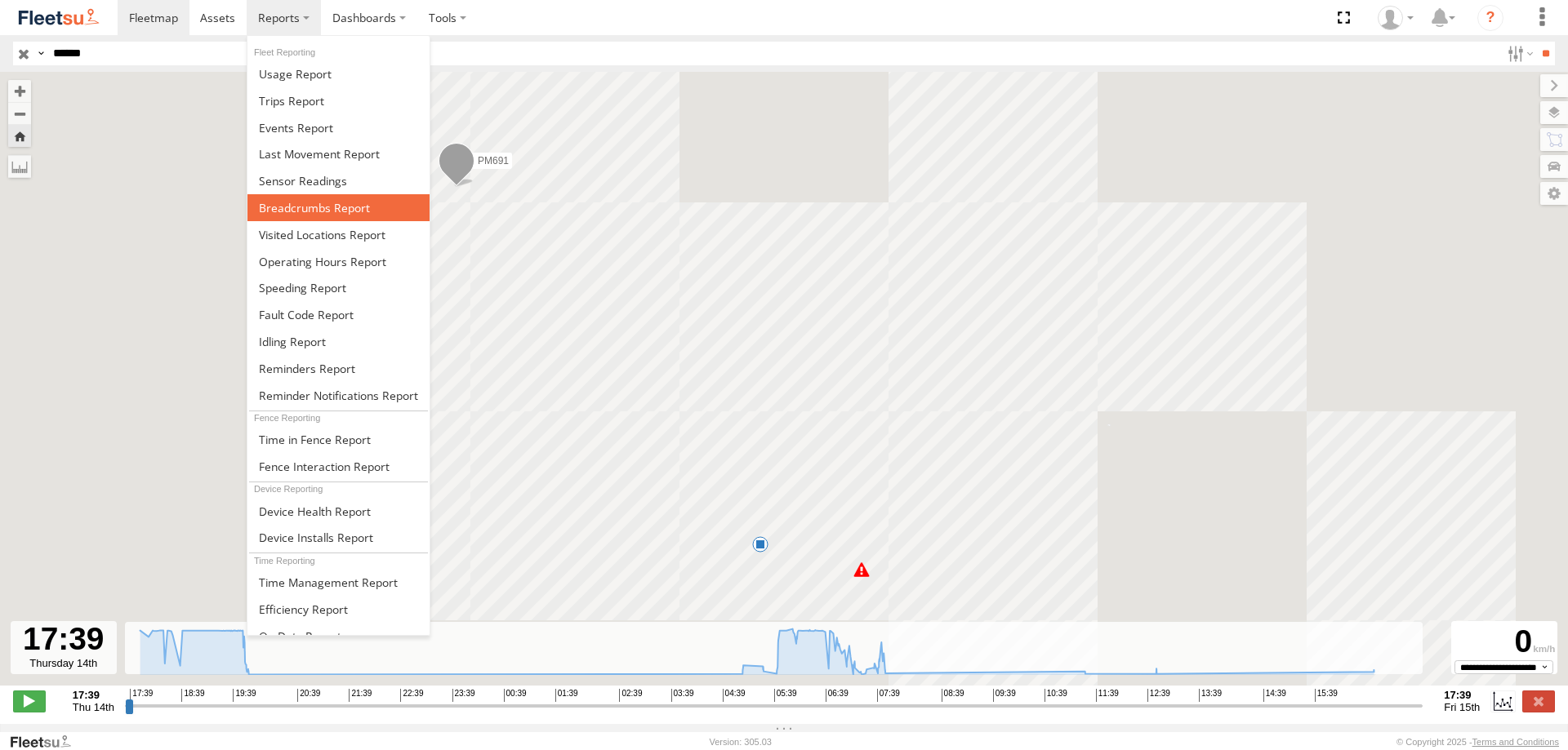
click at [307, 210] on span at bounding box center [314, 208] width 111 height 16
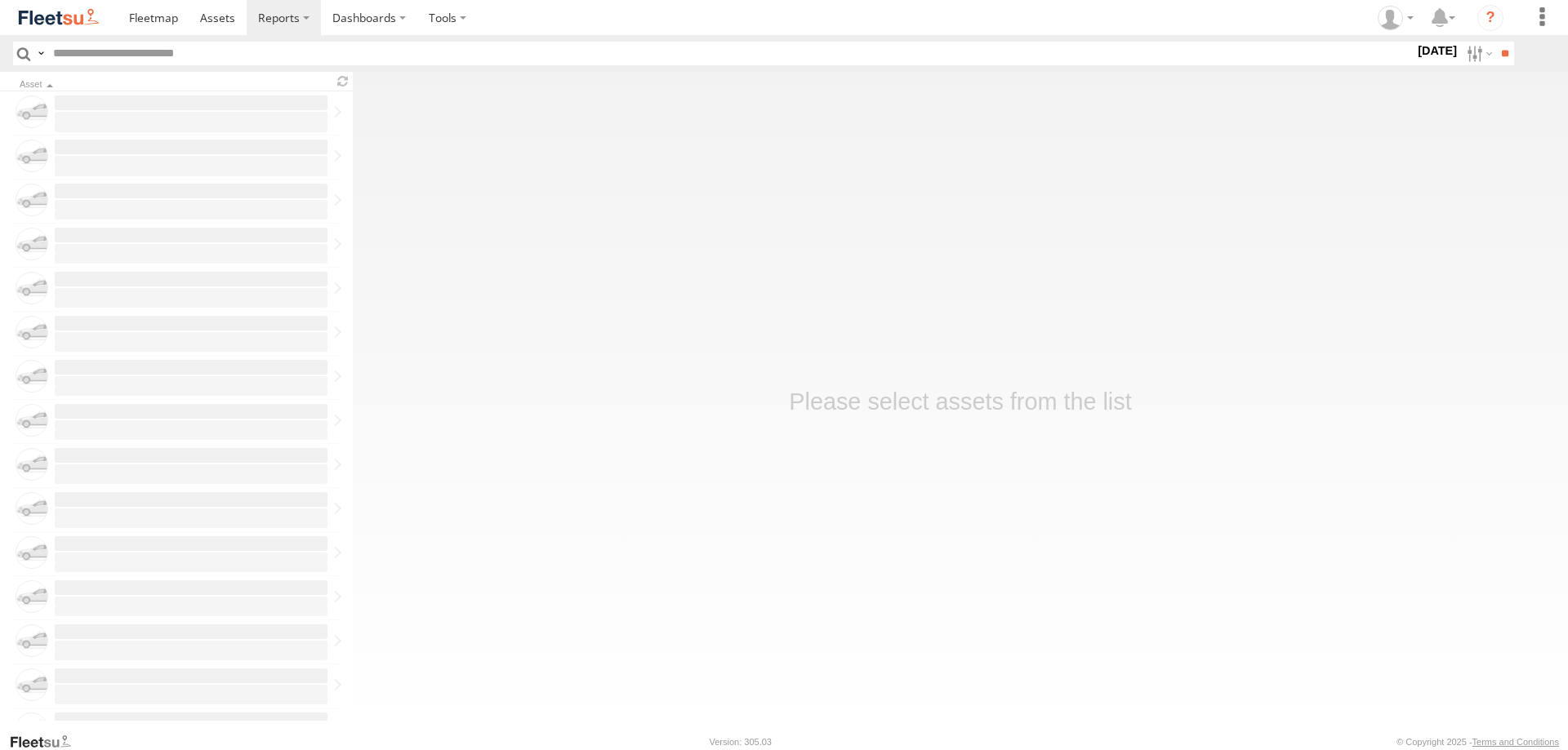
click at [288, 53] on input "text" at bounding box center [730, 53] width 1368 height 23
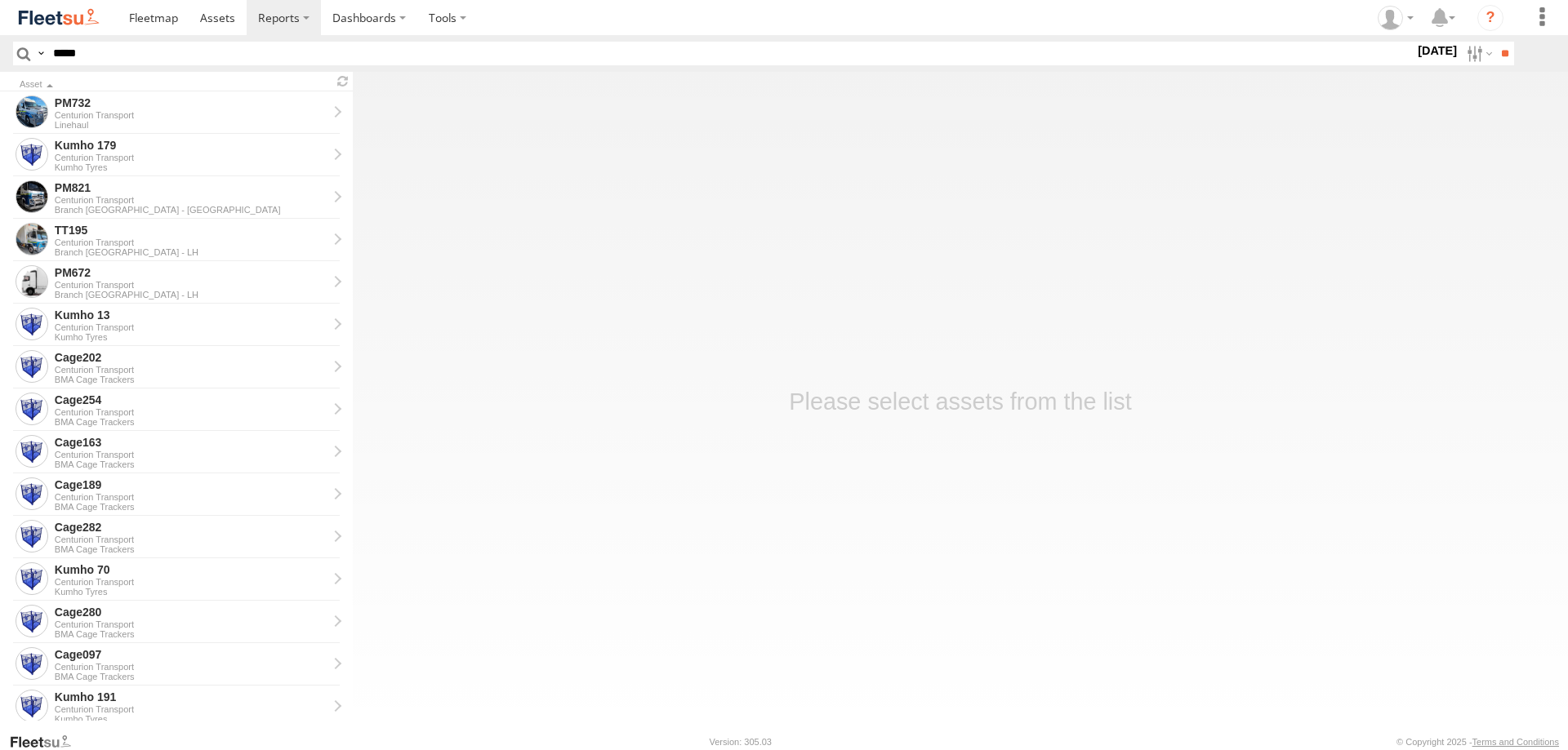
type input "*****"
click at [1495, 42] on input "**" at bounding box center [1505, 53] width 19 height 23
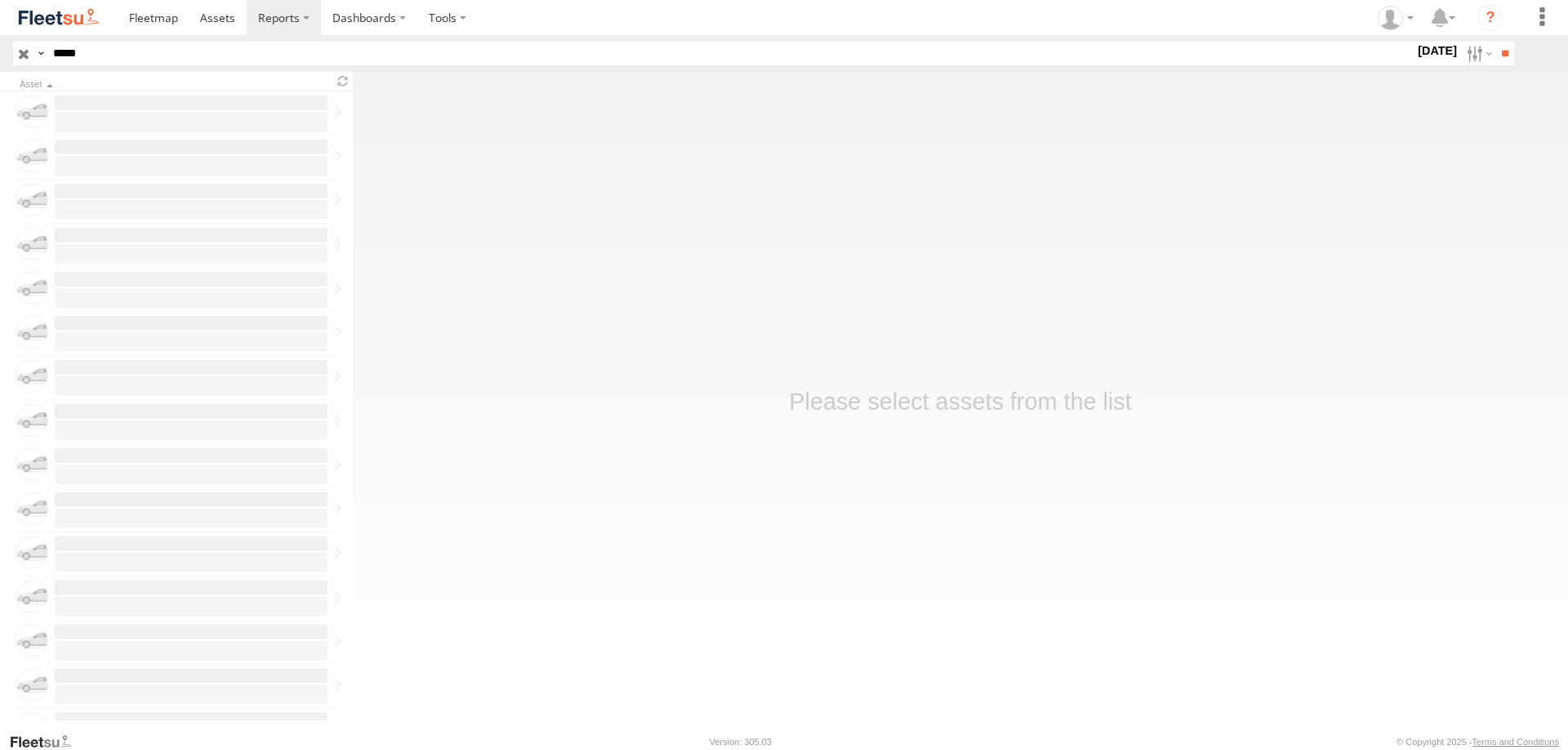
click at [1495, 42] on input "**" at bounding box center [1505, 53] width 19 height 23
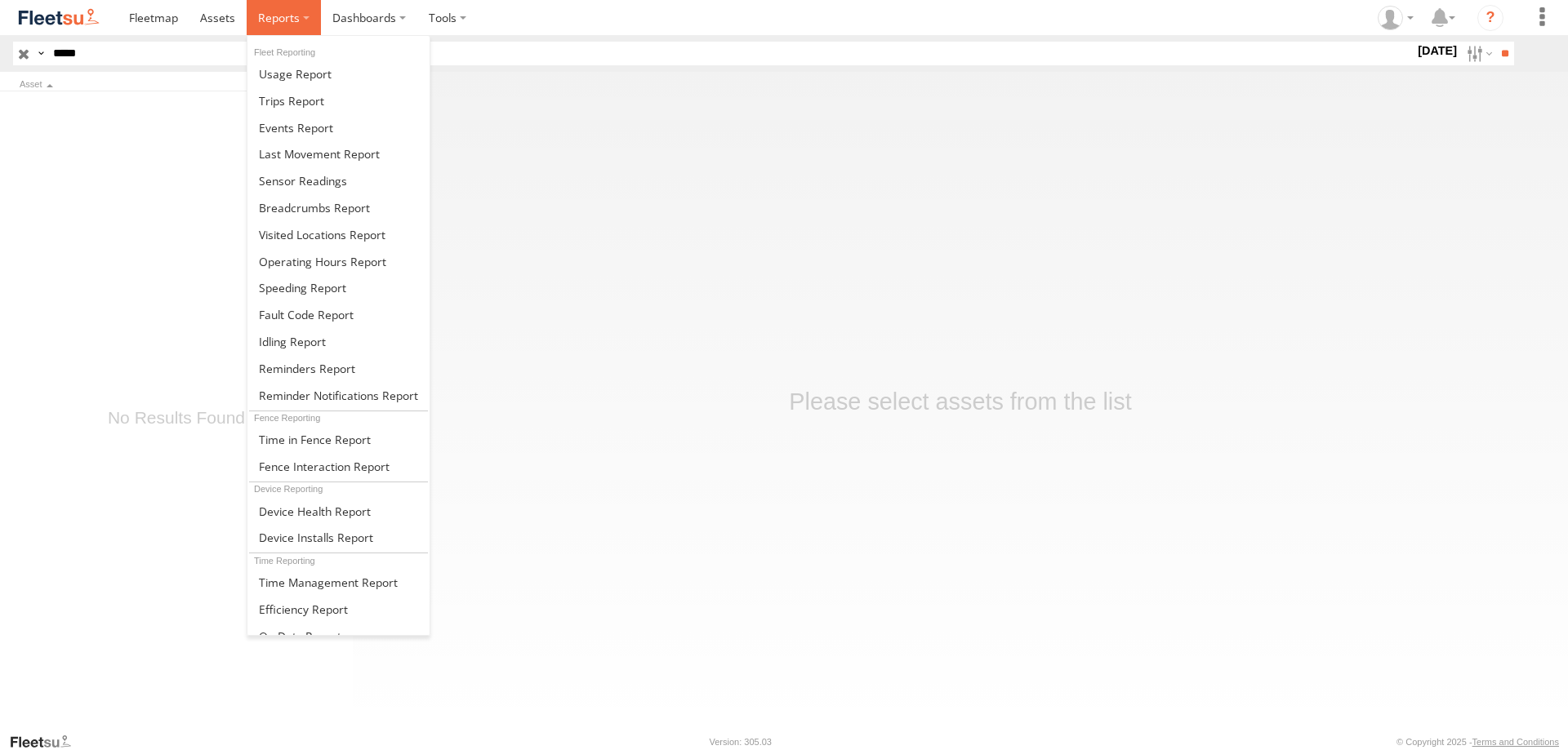
click at [292, 18] on span at bounding box center [279, 18] width 42 height 16
click at [301, 205] on span at bounding box center [314, 208] width 111 height 16
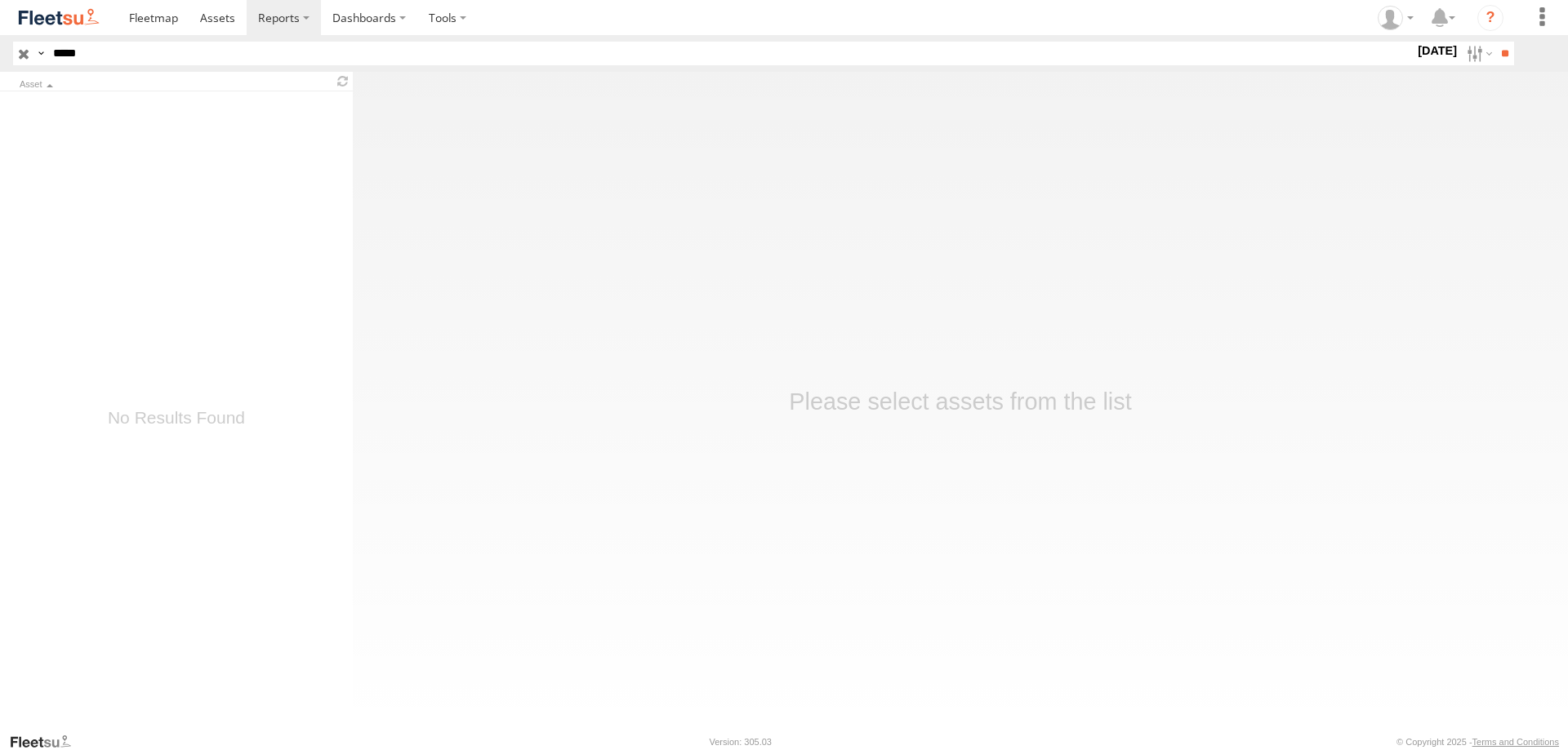
click at [181, 51] on input "*****" at bounding box center [730, 53] width 1368 height 23
click at [158, 20] on span at bounding box center [153, 18] width 49 height 16
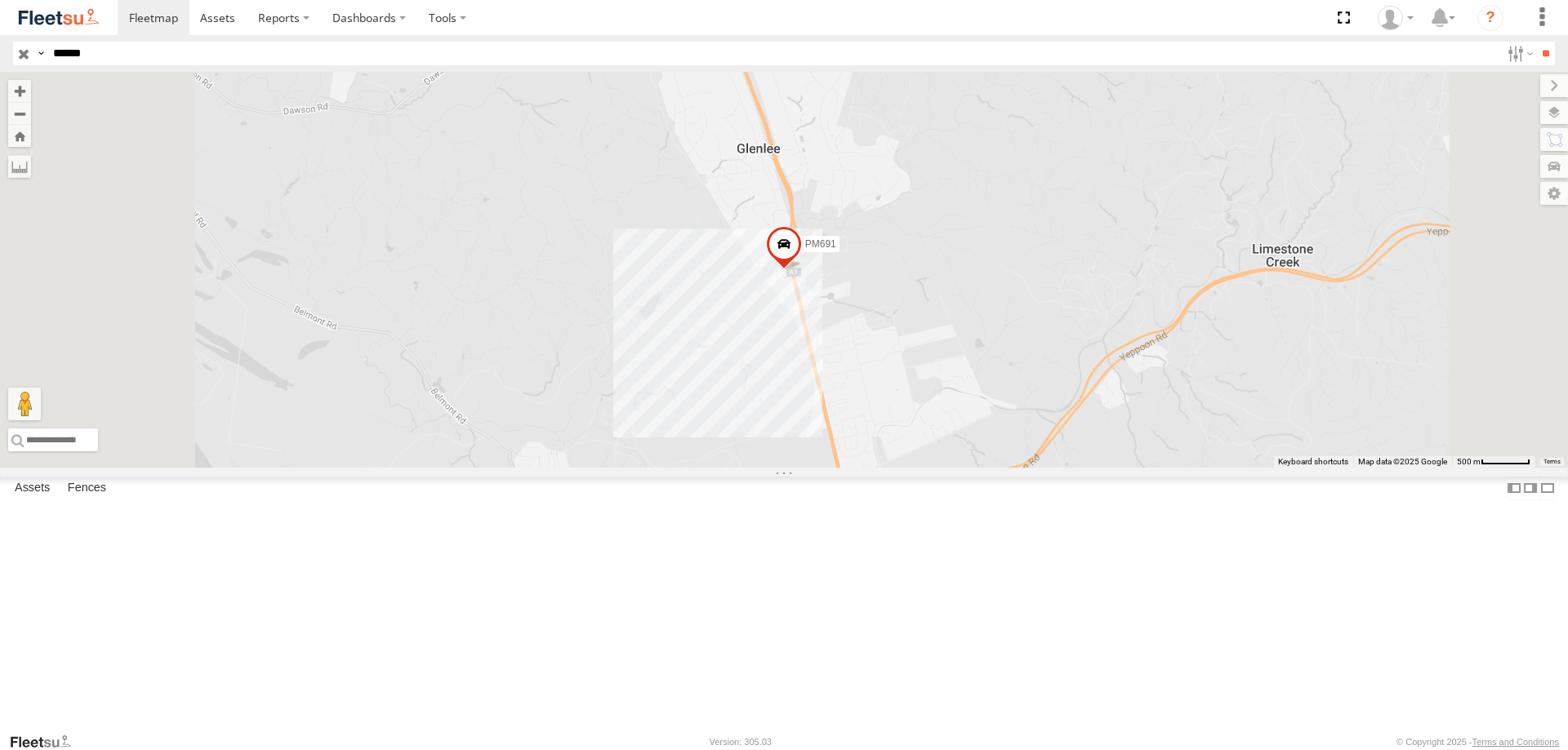
click at [0, 0] on span at bounding box center [0, 0] width 0 height 0
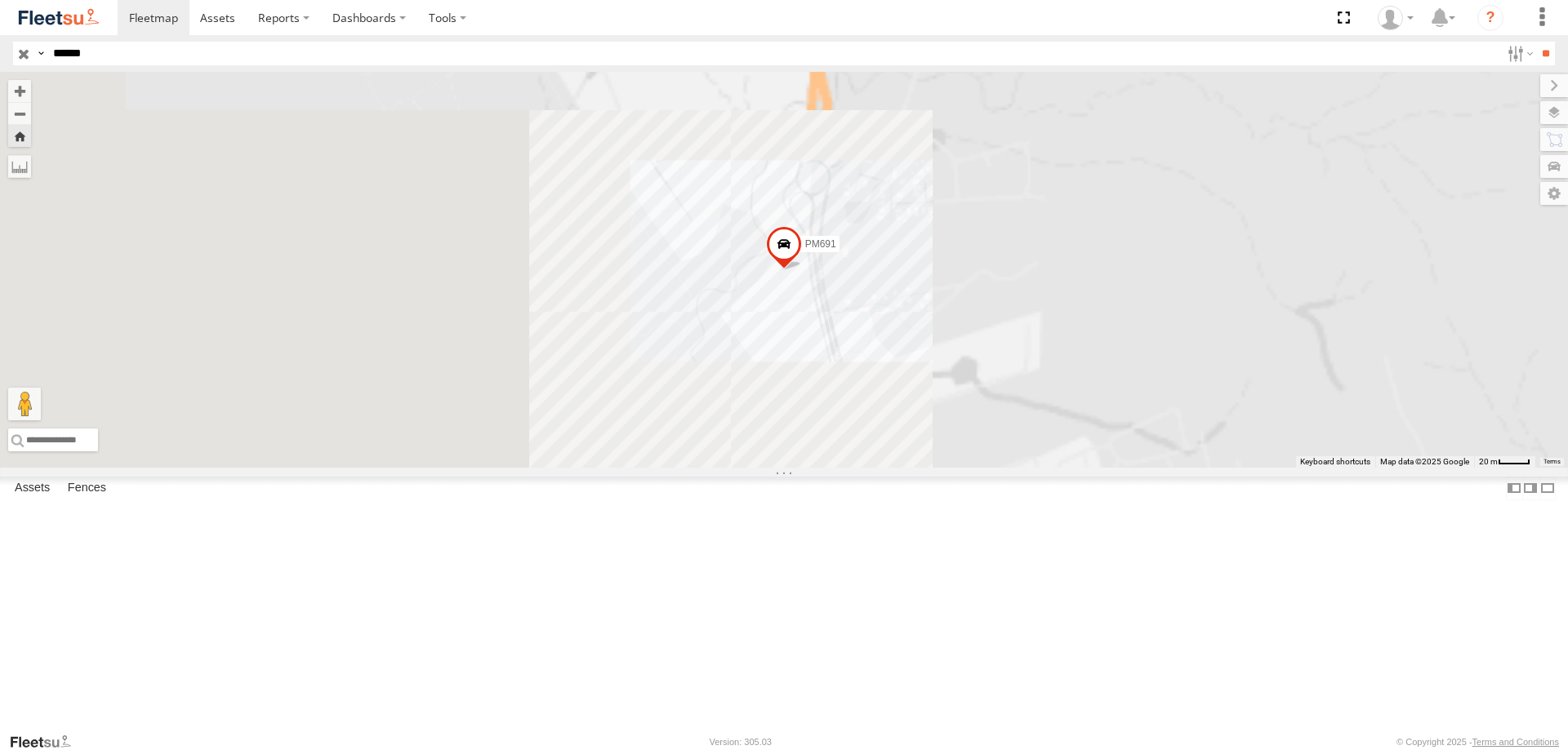
click at [0, 0] on span at bounding box center [0, 0] width 0 height 0
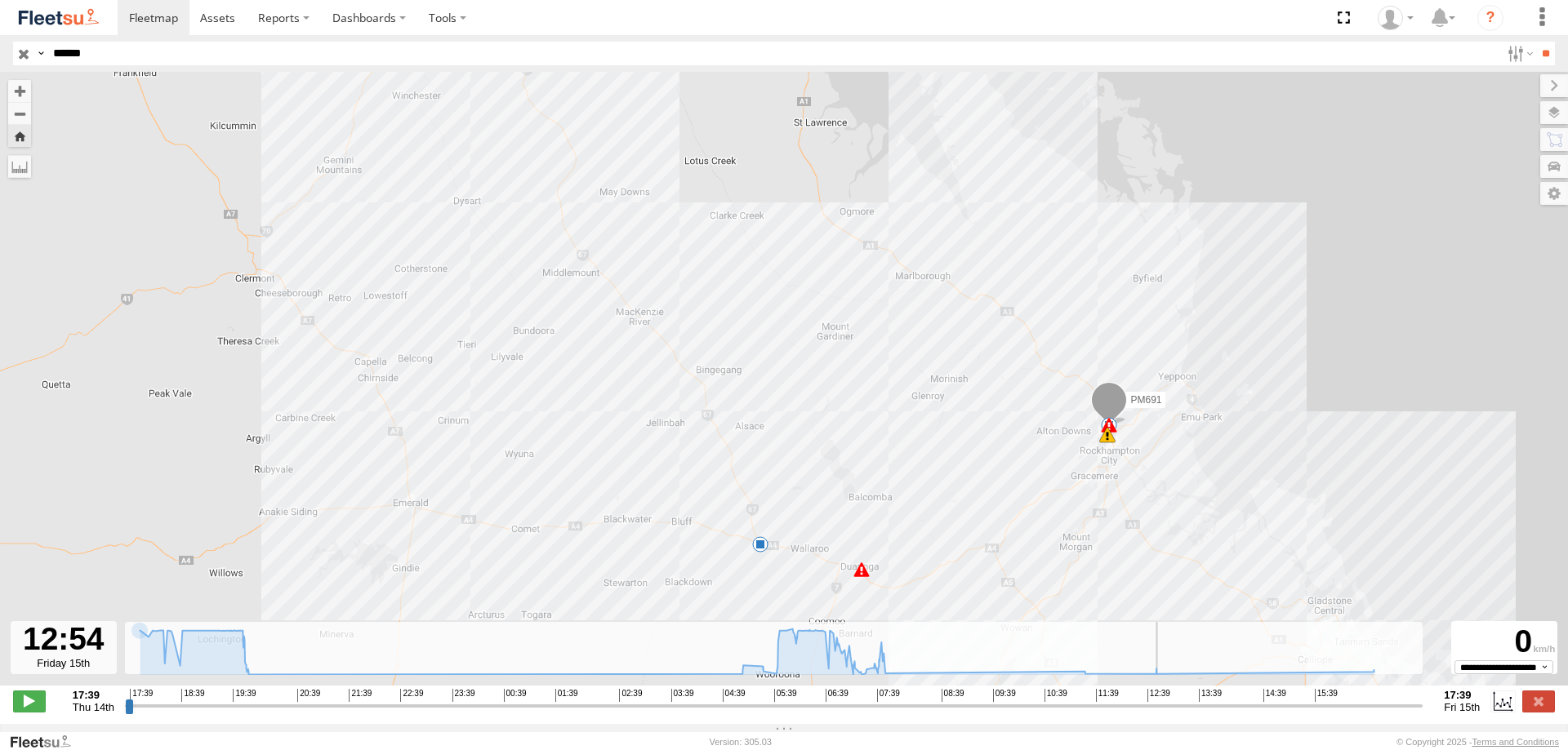
drag, startPoint x: 129, startPoint y: 717, endPoint x: 1157, endPoint y: 680, distance: 1028.7
click at [1158, 698] on input "range" at bounding box center [774, 705] width 1299 height 16
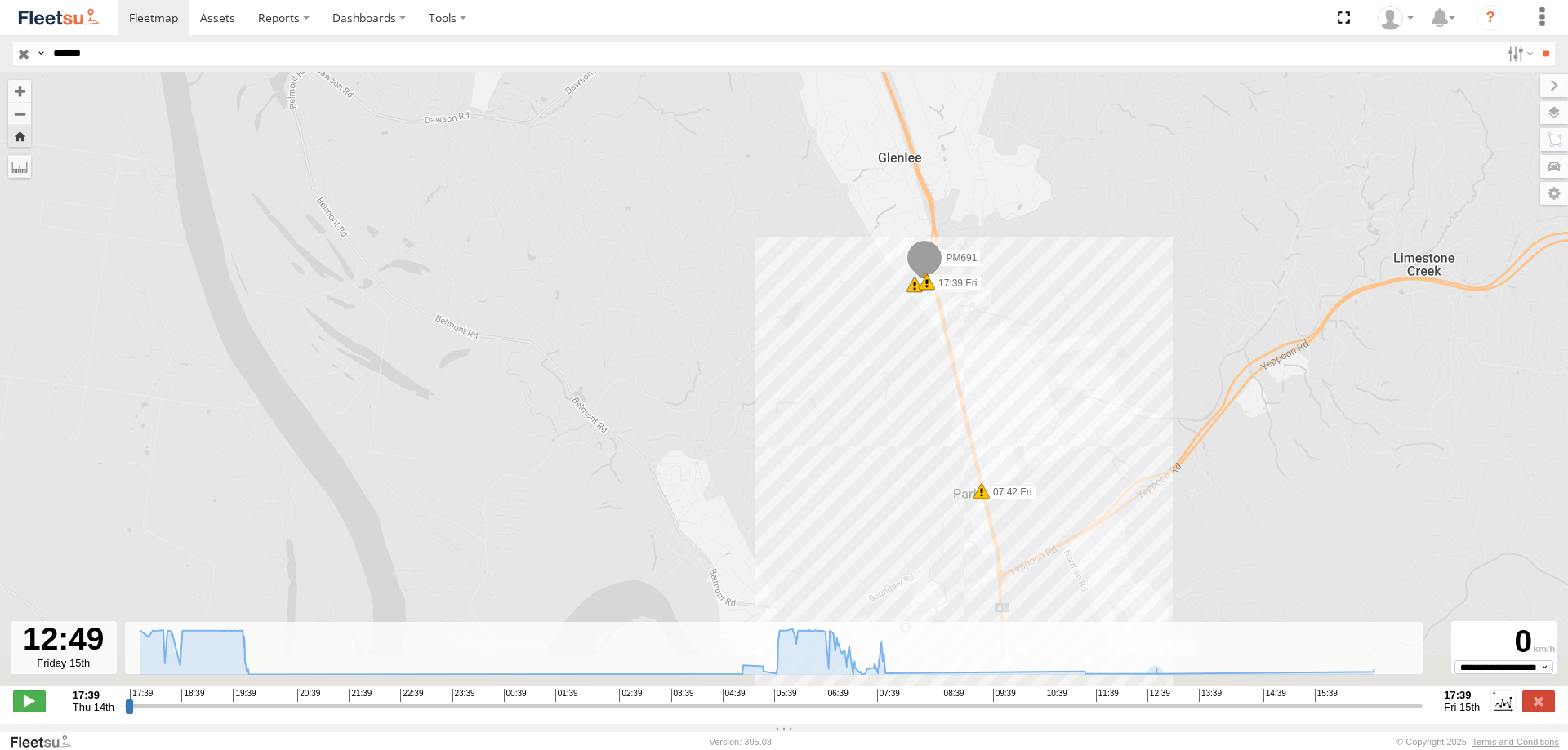
drag, startPoint x: 987, startPoint y: 539, endPoint x: 942, endPoint y: 282, distance: 260.9
click at [955, 288] on div "PM691 20:08 Thu 05:45 Fri 7 10 07:42 Fri 16:15 Fri 17:03 Fri 17:33 Fri 17:39 Fri" at bounding box center [784, 387] width 1568 height 631
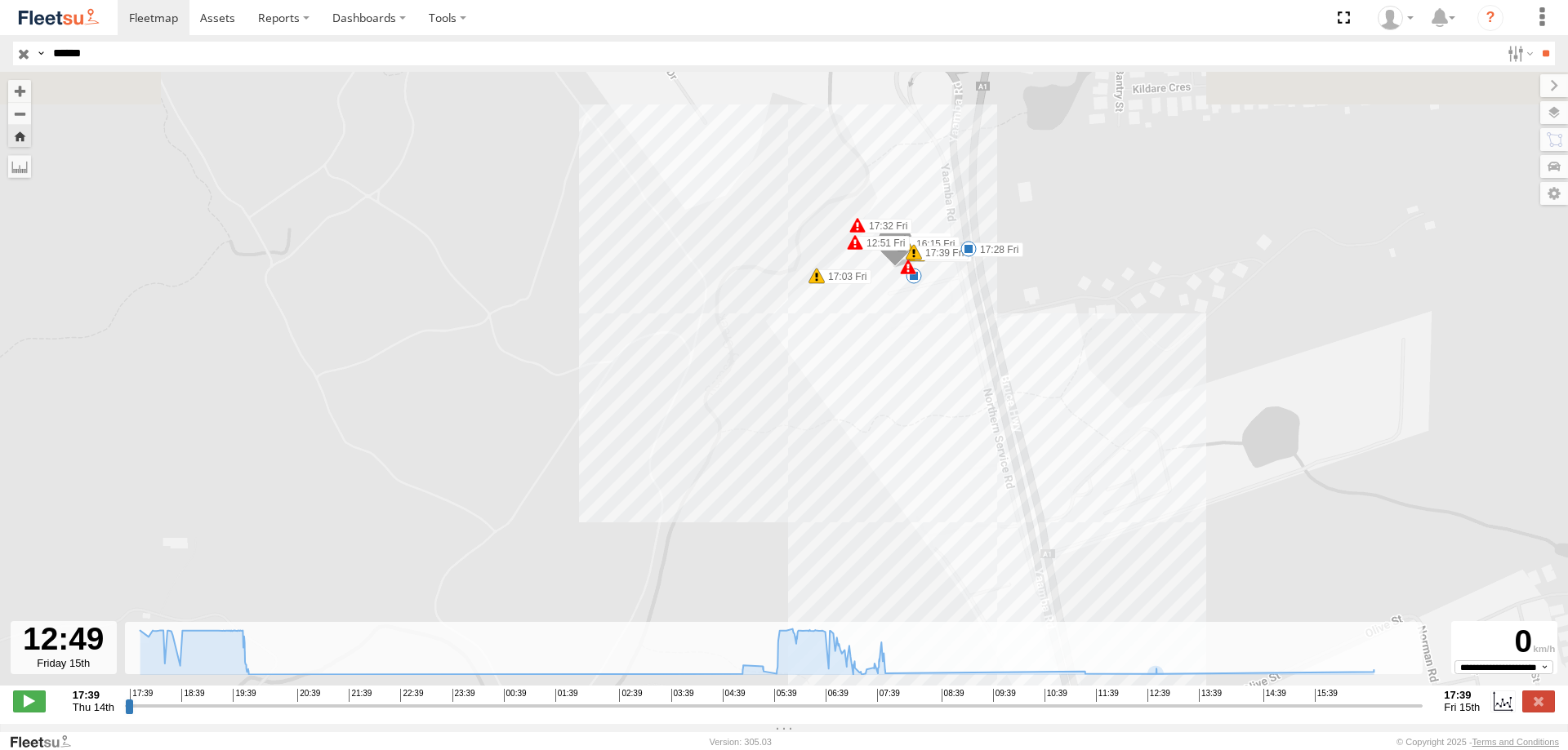
drag, startPoint x: 901, startPoint y: 235, endPoint x: 893, endPoint y: 368, distance: 133.2
click at [893, 368] on div "PM691 20:08 Thu 05:45 Fri 07:42 Fri 16:15 Fri 17:03 Fri 17:33 Fri 17:39 Fri 6 1…" at bounding box center [784, 387] width 1568 height 631
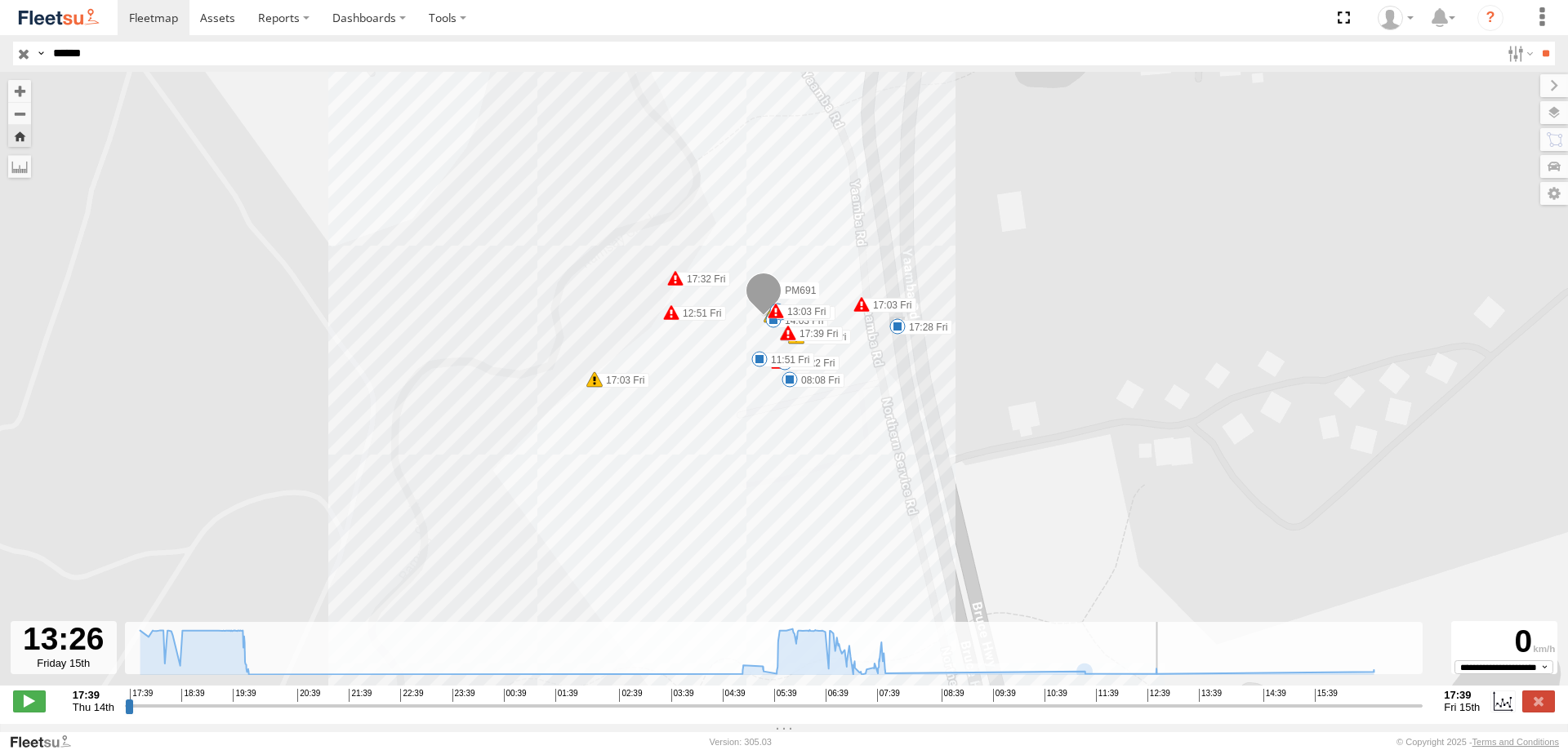
drag, startPoint x: 1159, startPoint y: 715, endPoint x: 1223, endPoint y: 691, distance: 68.4
type input "**********"
click at [1214, 698] on input "range" at bounding box center [774, 705] width 1299 height 16
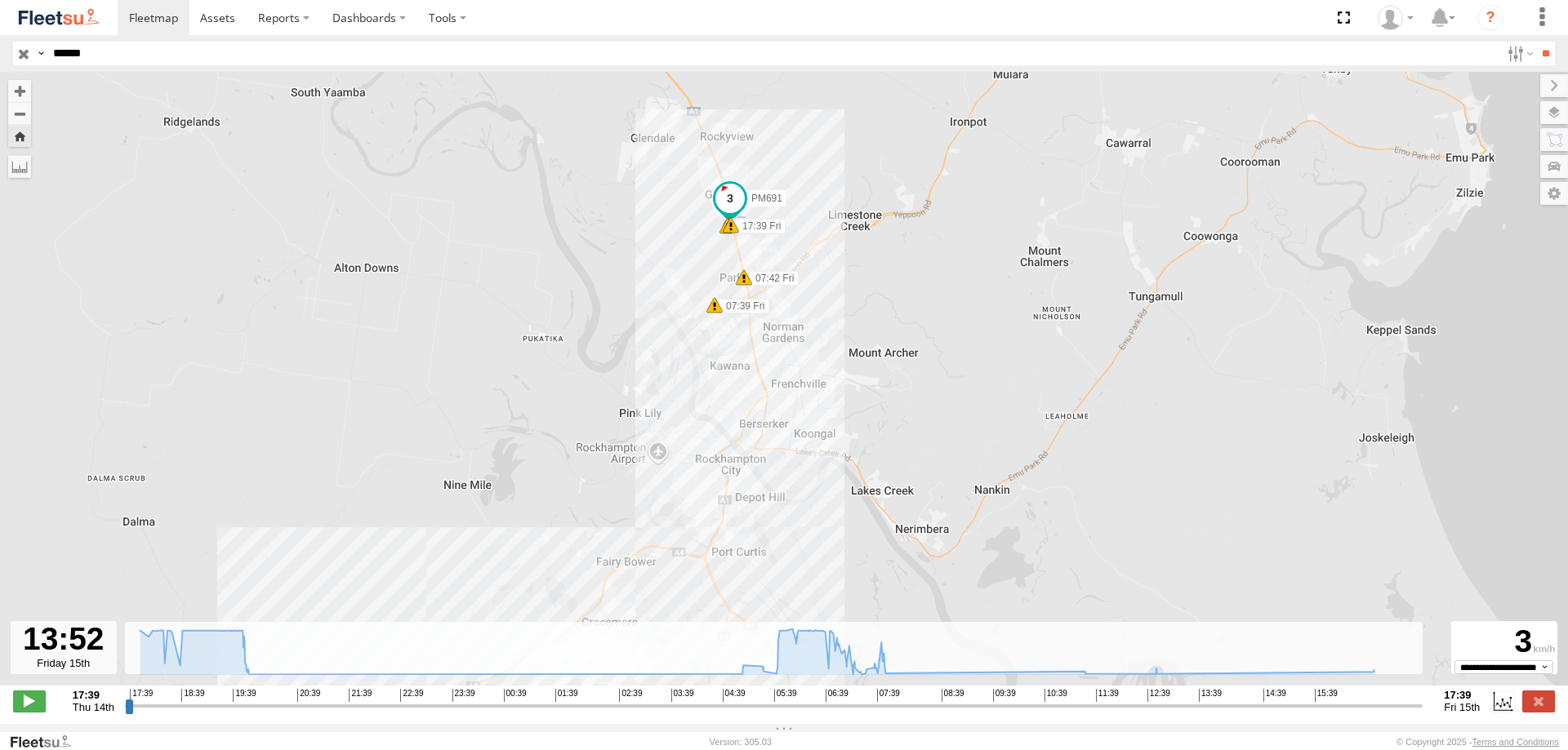
drag, startPoint x: 770, startPoint y: 479, endPoint x: 742, endPoint y: 334, distance: 147.7
click at [742, 334] on div "PM691 20:08 Thu 05:45 Fri 07:42 Fri 16:15 Fri 17:03 Fri 17:33 Fri 17:39 Fri 07:…" at bounding box center [784, 387] width 1568 height 631
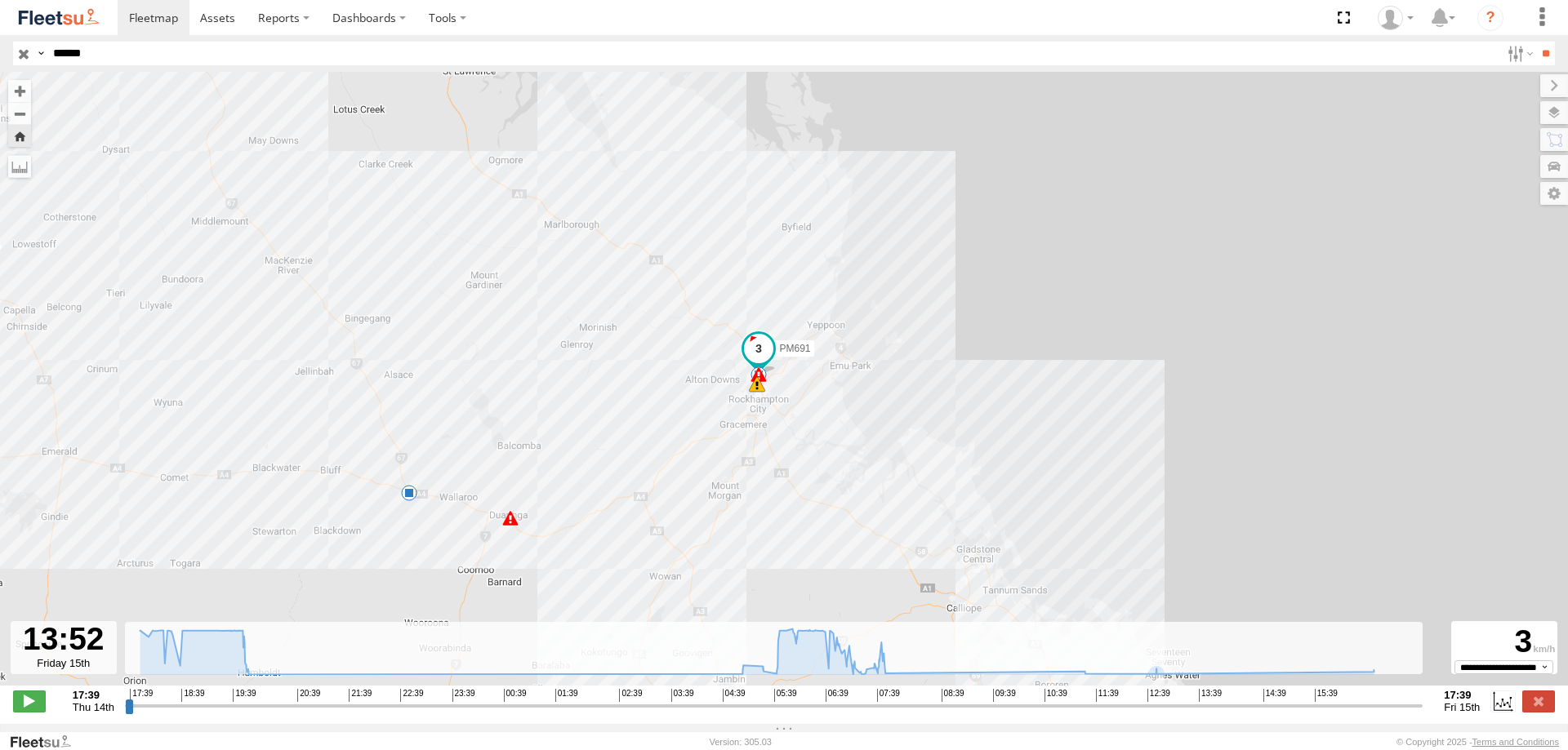
drag, startPoint x: 752, startPoint y: 430, endPoint x: 800, endPoint y: 518, distance: 100.2
click at [800, 518] on div "PM691 20:08 Thu 05:45 Fri 7 10 6" at bounding box center [784, 387] width 1568 height 631
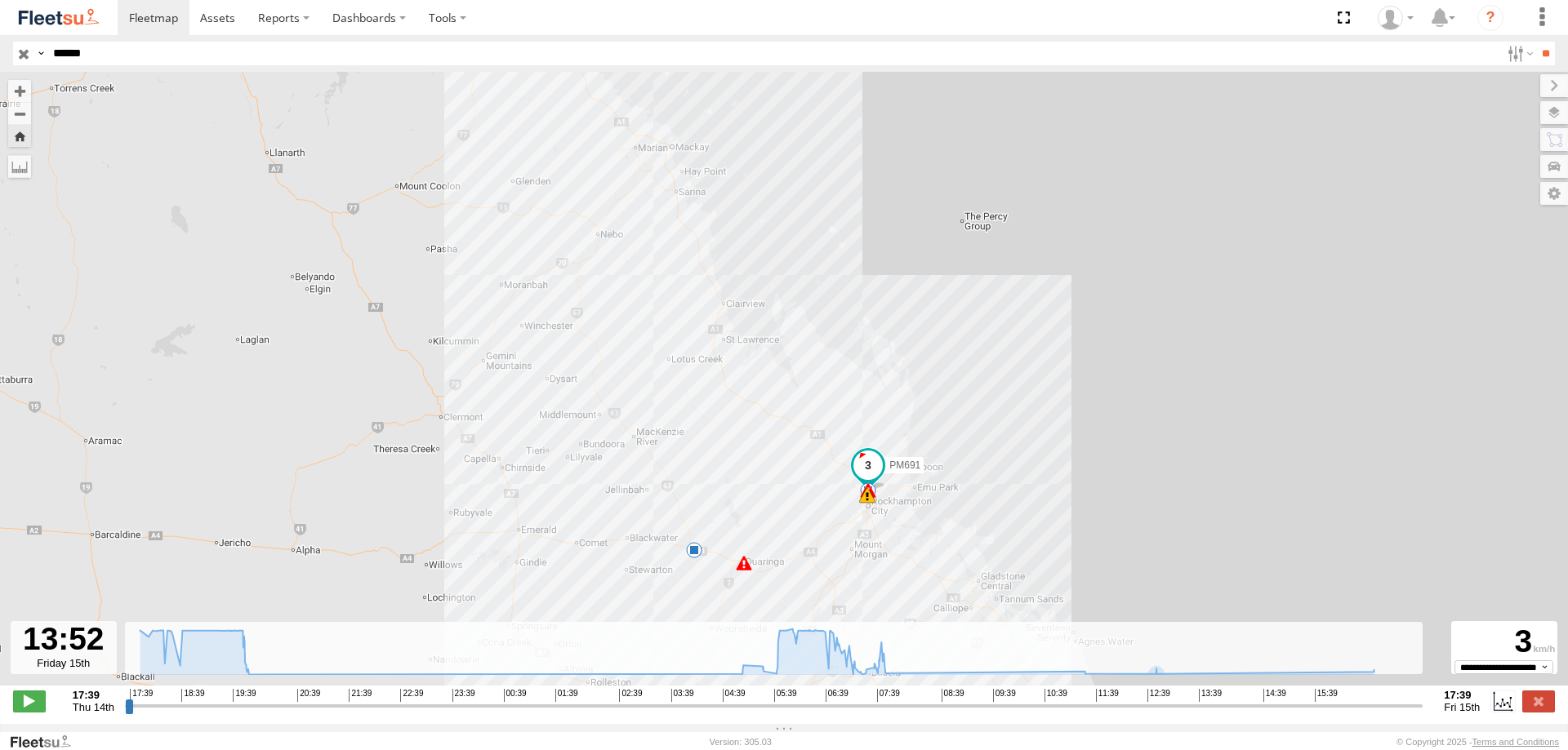
drag, startPoint x: 512, startPoint y: 298, endPoint x: 605, endPoint y: 354, distance: 108.6
click at [605, 354] on div "PM691 20:08 Thu 05:45 Fri 7 10 6" at bounding box center [784, 387] width 1568 height 631
